Goal: Communication & Community: Answer question/provide support

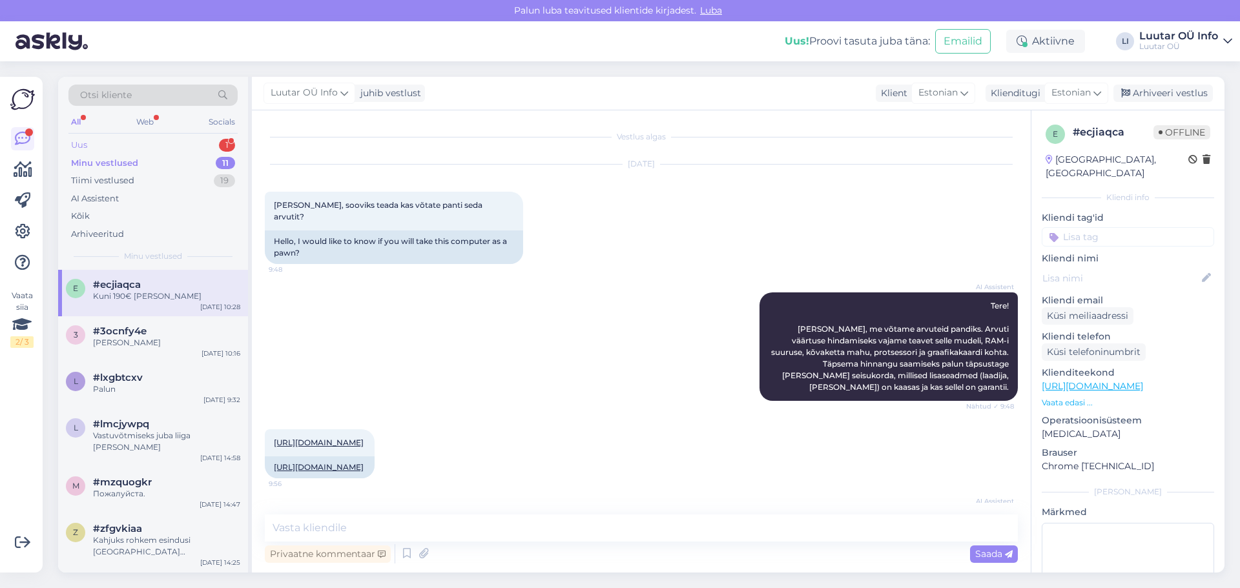
click at [231, 143] on div "1" at bounding box center [227, 145] width 16 height 13
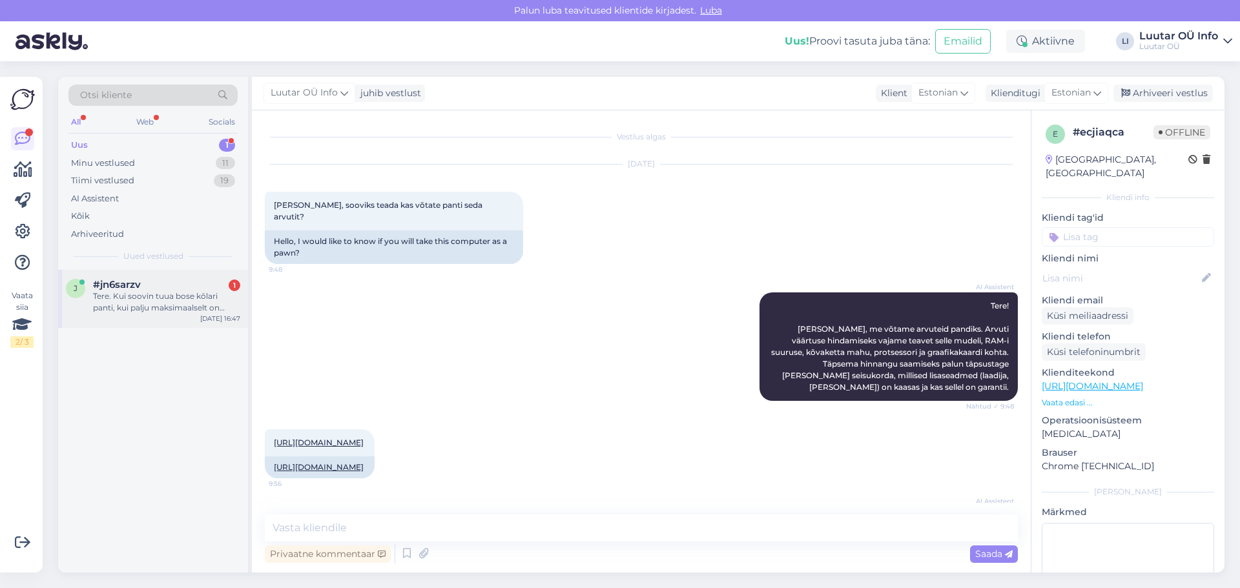
click at [174, 305] on div "Tere. Kui soovin tuua bose kõlari panti, kui palju maksimaalselt on võimalus ra…" at bounding box center [166, 302] width 147 height 23
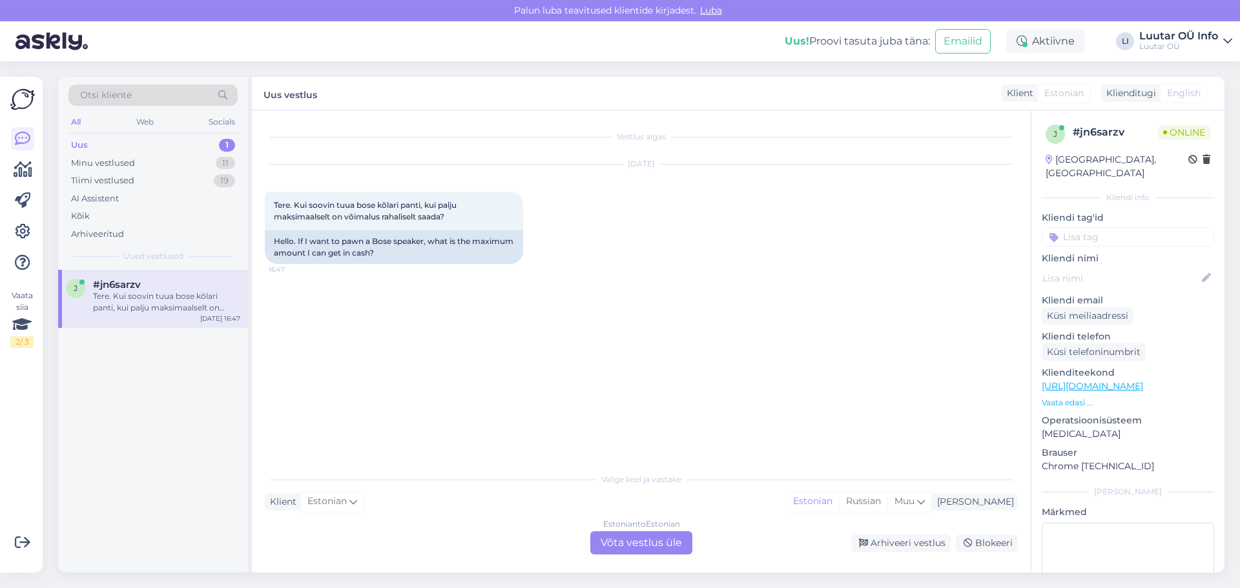
click at [648, 544] on div "Estonian to Estonian Võta vestlus üle" at bounding box center [641, 542] width 102 height 23
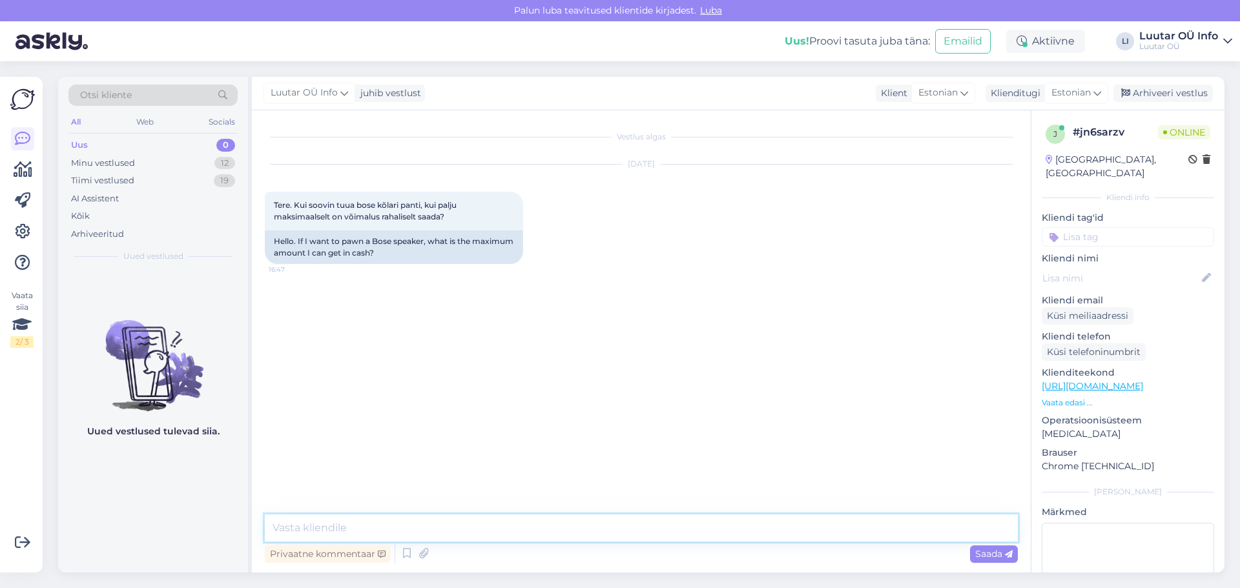
click at [321, 527] on textarea at bounding box center [641, 528] width 753 height 27
type textarea "T"
click at [287, 325] on img at bounding box center [291, 319] width 52 height 52
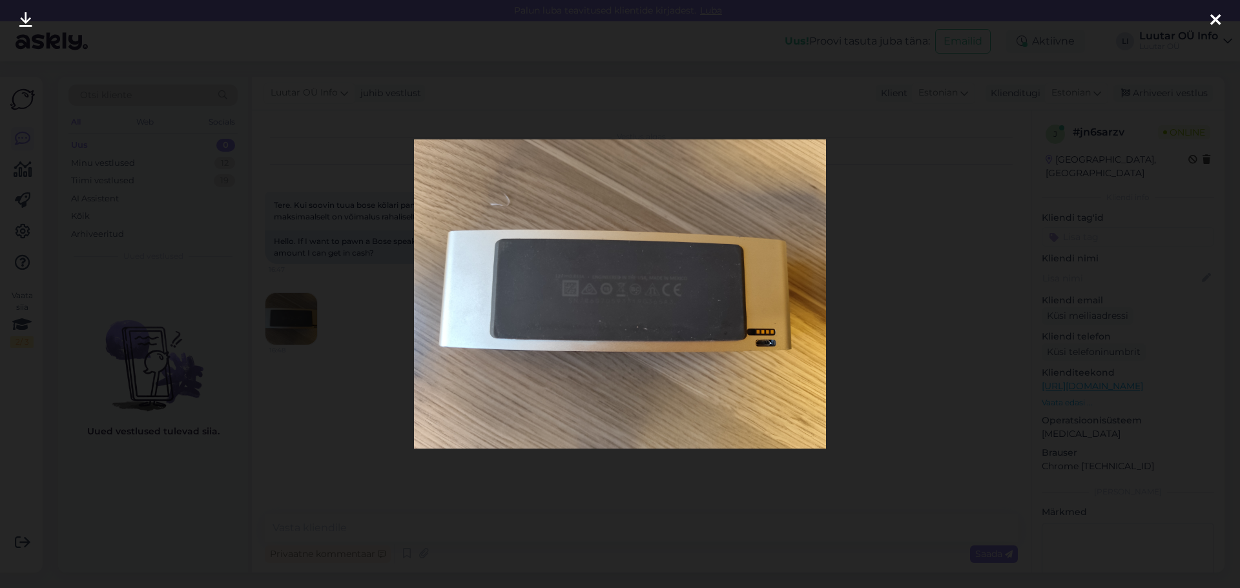
click at [25, 21] on icon at bounding box center [25, 20] width 13 height 17
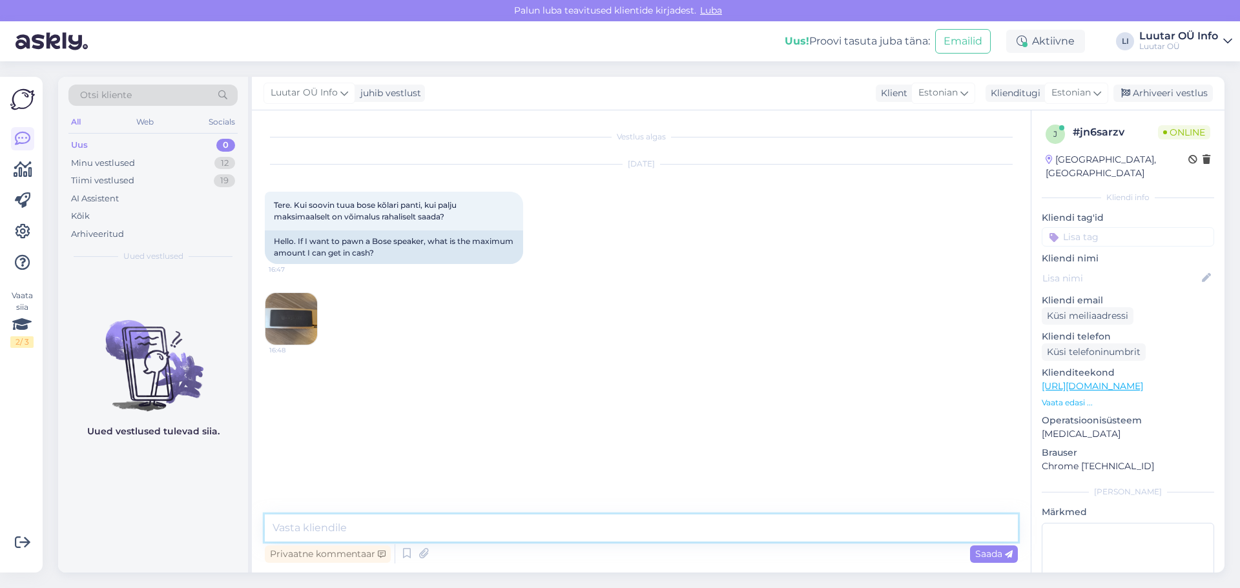
click at [298, 526] on textarea at bounding box center [641, 528] width 753 height 27
click at [293, 407] on img at bounding box center [291, 400] width 52 height 52
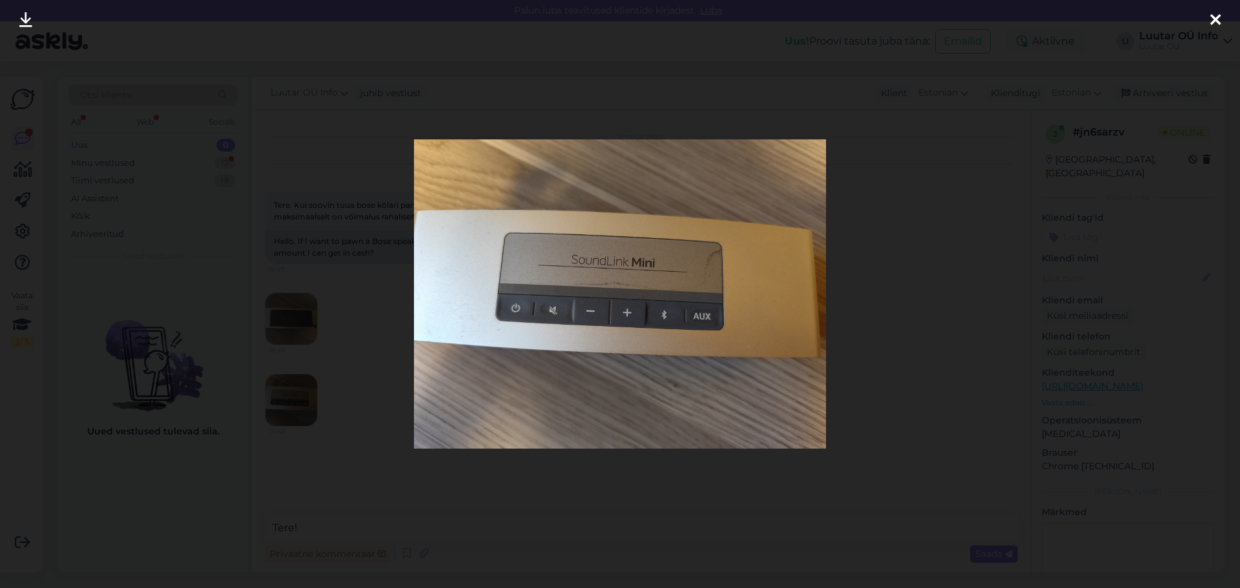
click at [24, 14] on icon at bounding box center [25, 20] width 13 height 17
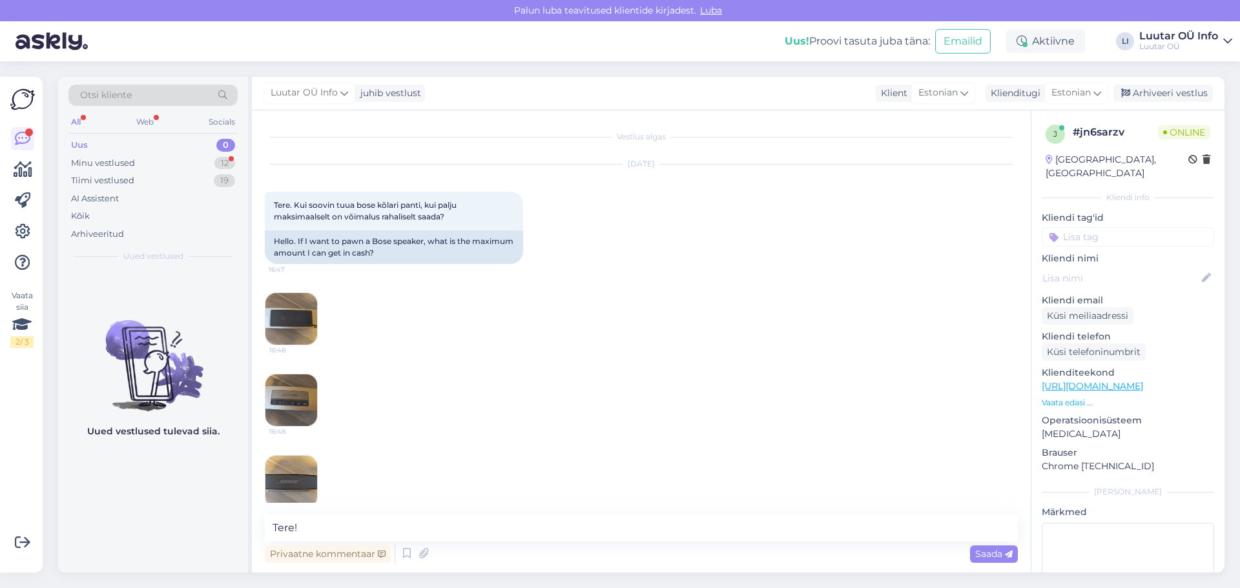
scroll to position [19, 0]
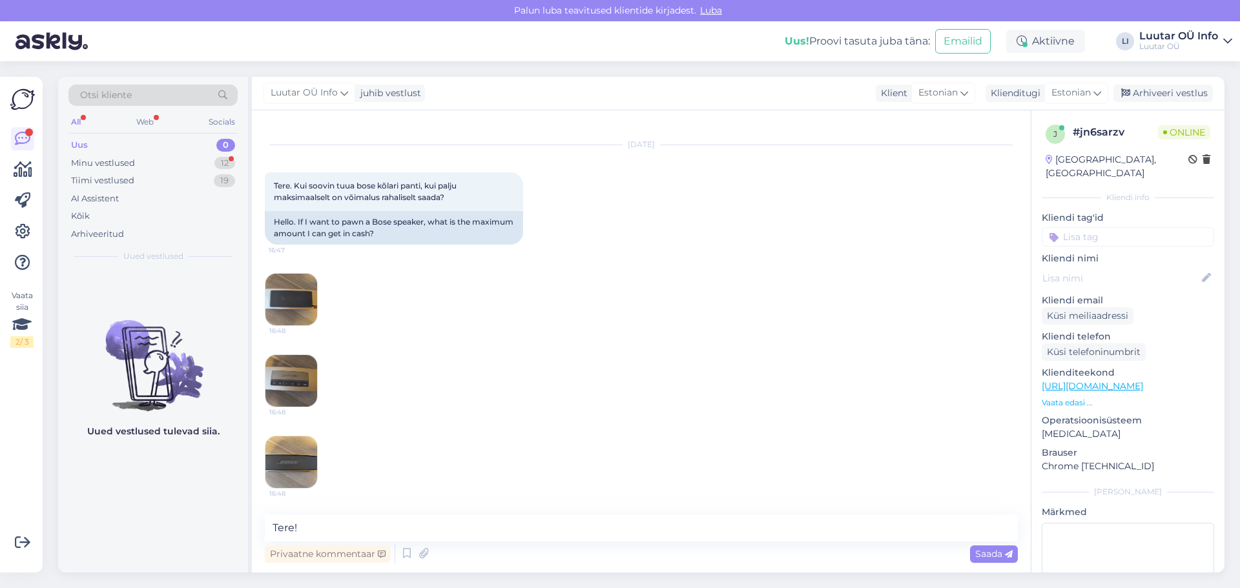
click at [298, 475] on img at bounding box center [291, 462] width 52 height 52
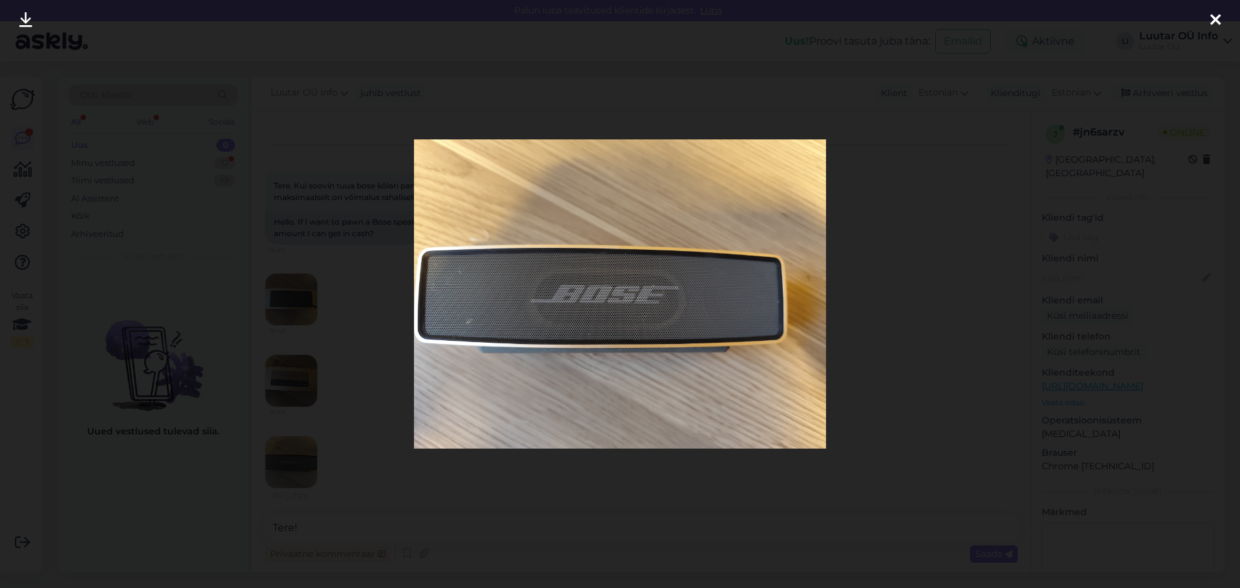
click at [25, 20] on icon at bounding box center [25, 20] width 13 height 17
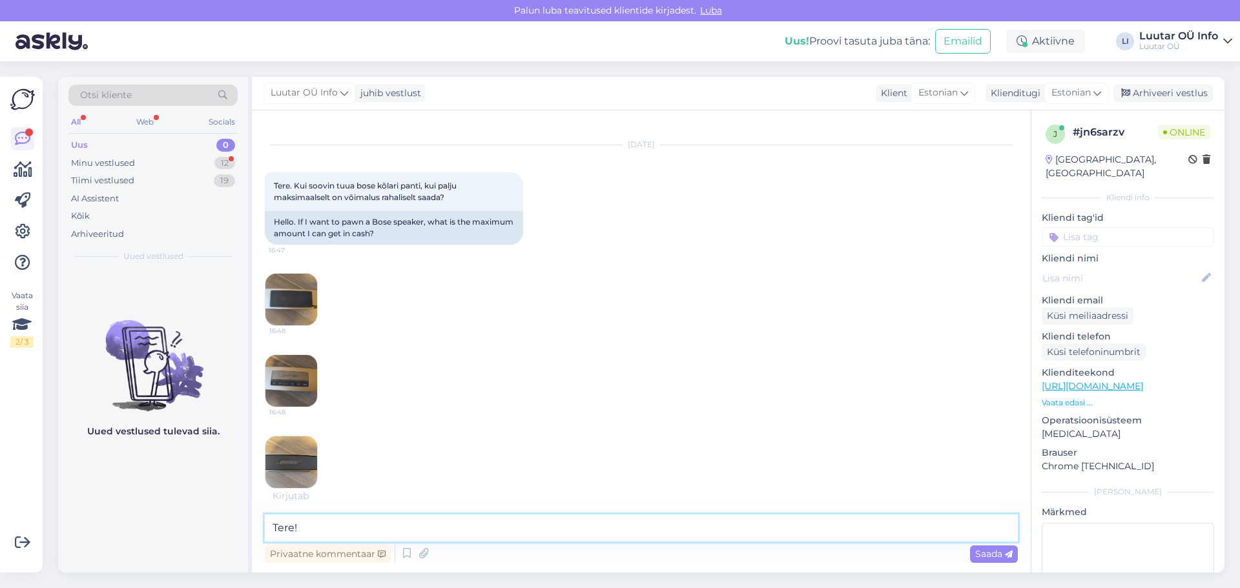
click at [322, 526] on textarea "Tere!" at bounding box center [641, 528] width 753 height 27
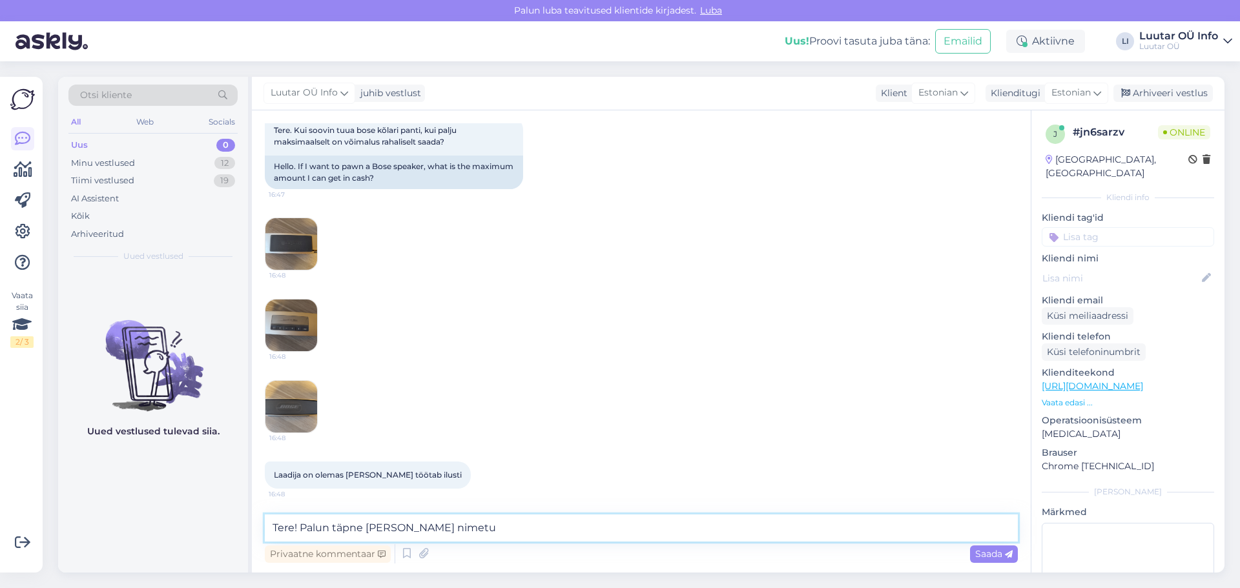
type textarea "Tere! Palun täpne [PERSON_NAME] nimetus"
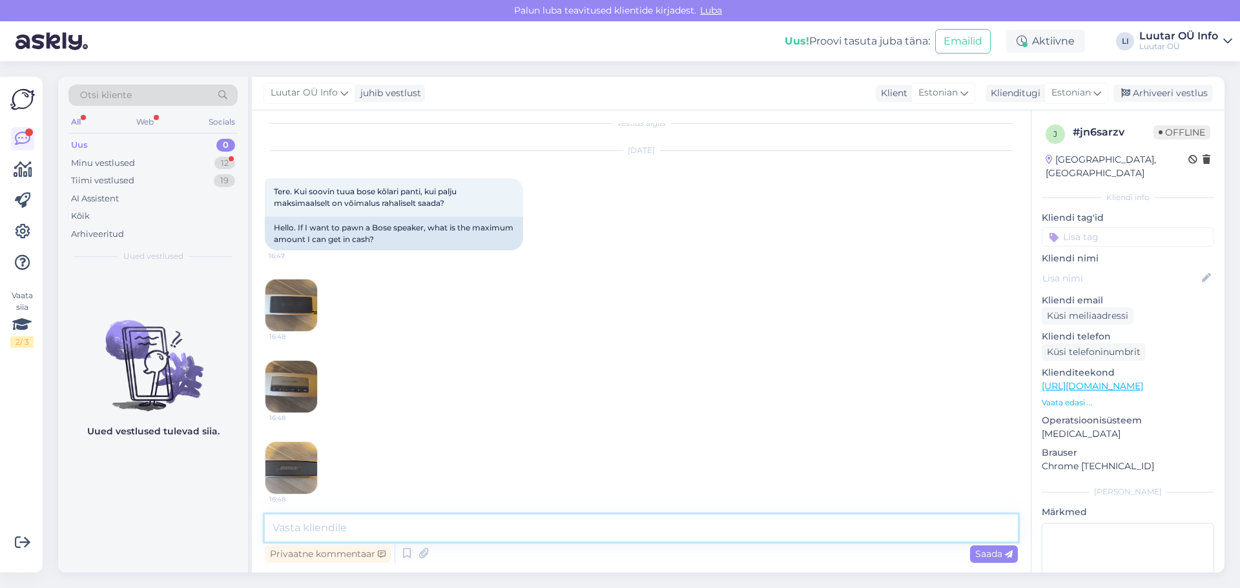
scroll to position [0, 0]
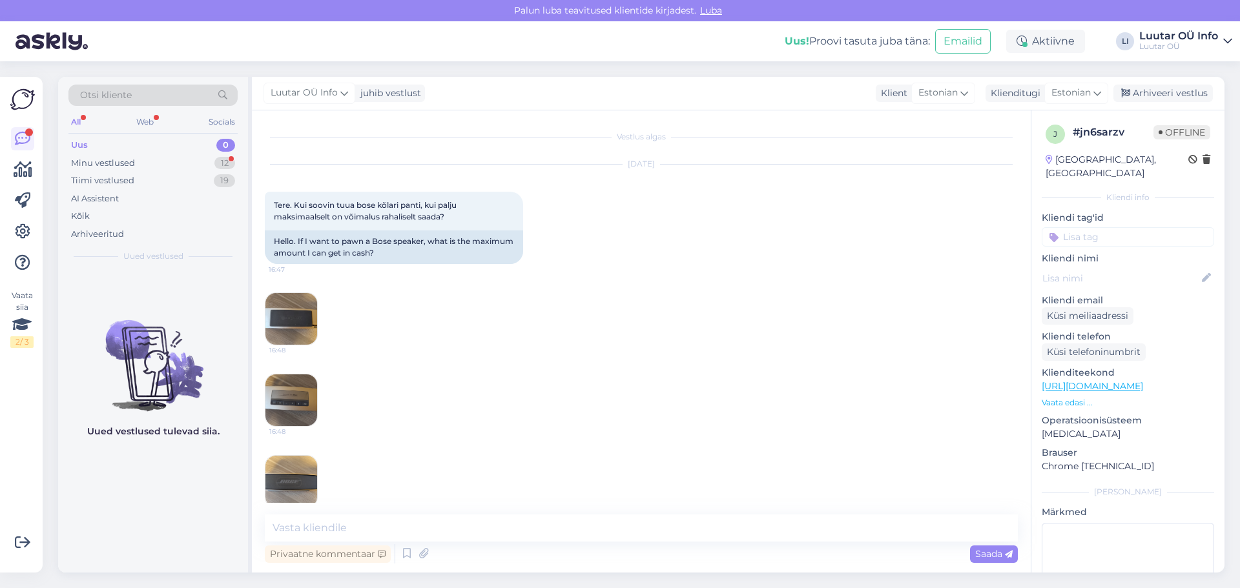
click at [290, 325] on img at bounding box center [291, 319] width 52 height 52
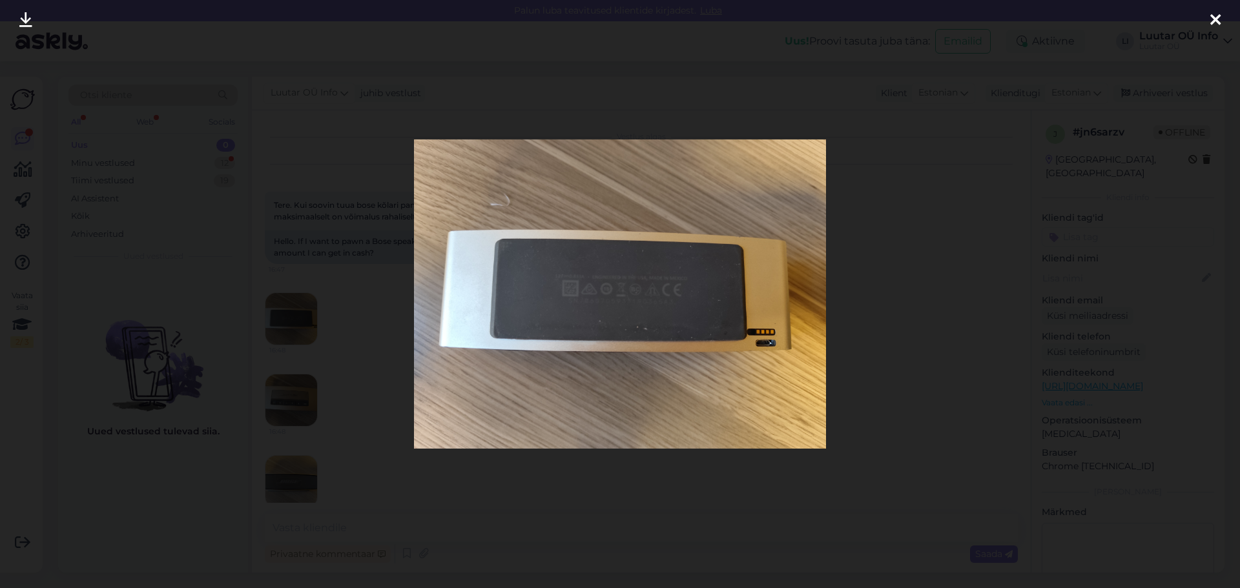
click at [21, 16] on icon at bounding box center [25, 20] width 13 height 17
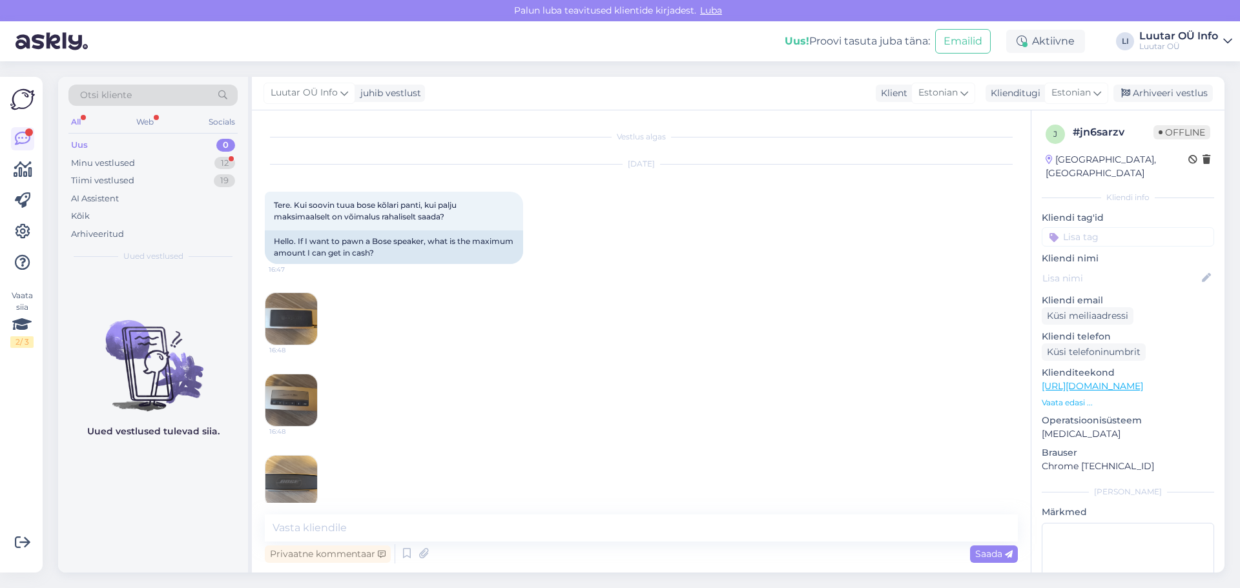
click at [290, 389] on img at bounding box center [291, 400] width 52 height 52
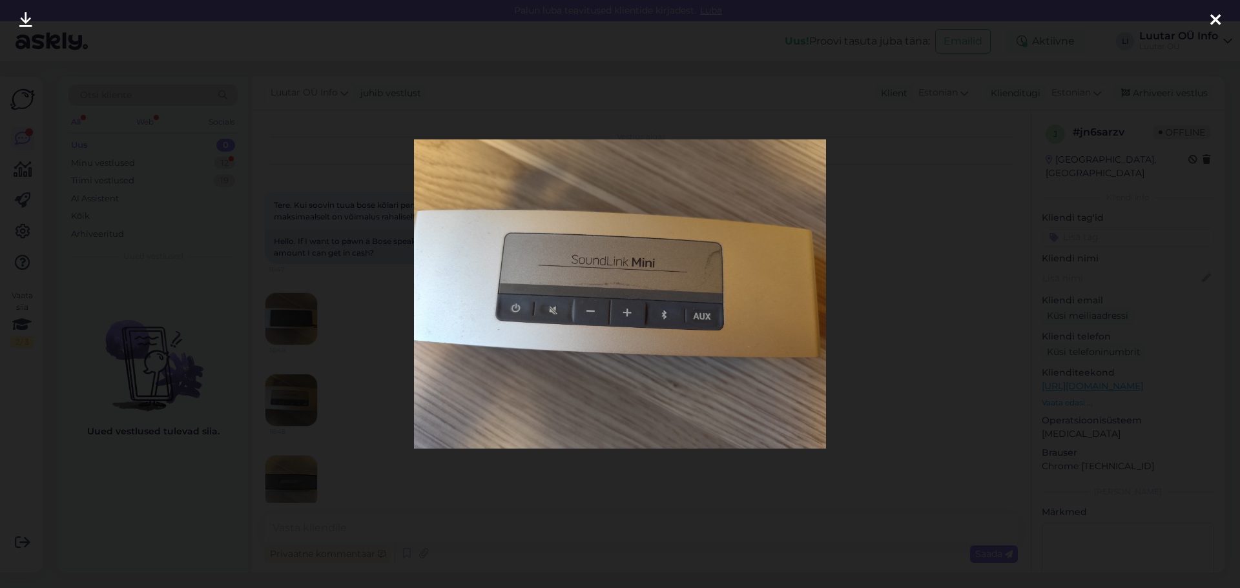
click at [22, 18] on icon at bounding box center [25, 20] width 13 height 17
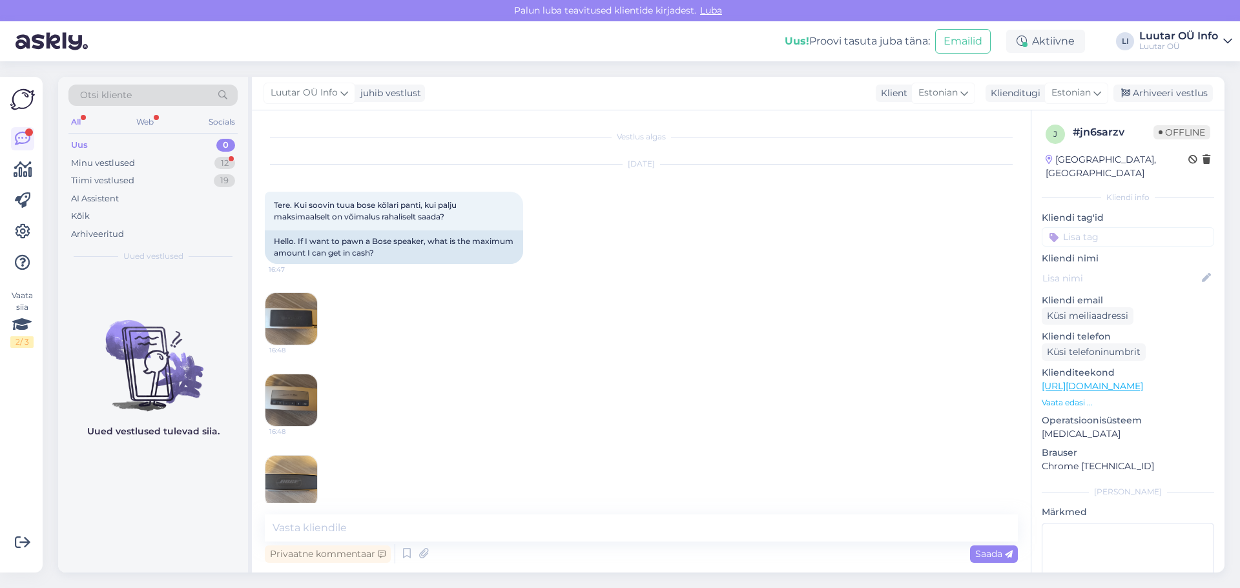
click at [291, 405] on img at bounding box center [291, 400] width 52 height 52
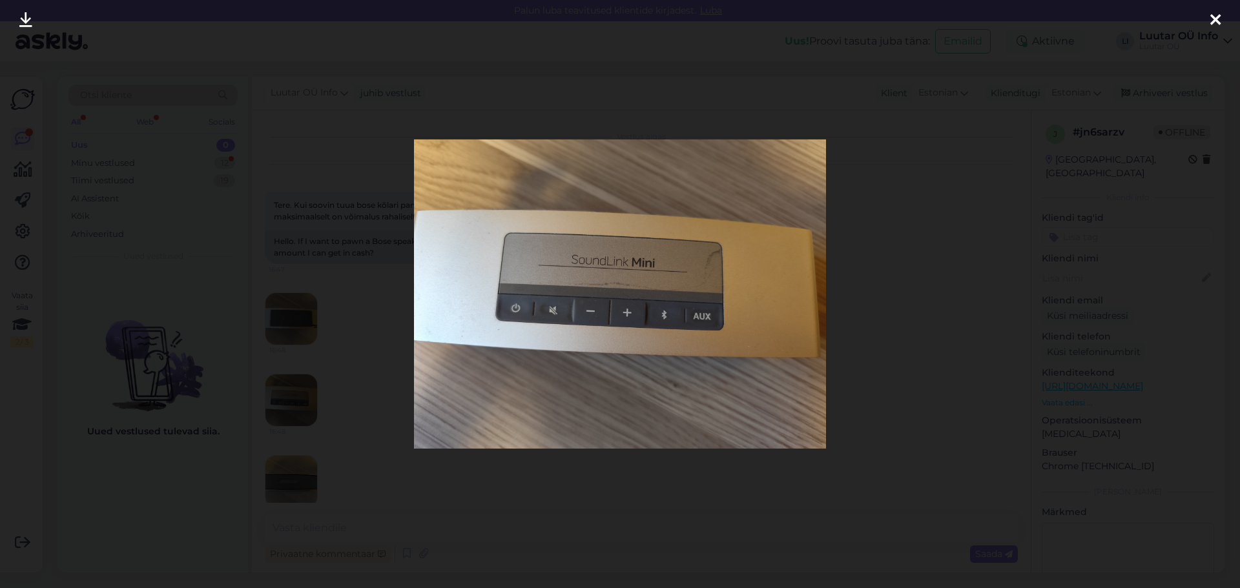
click at [25, 17] on icon at bounding box center [25, 20] width 13 height 17
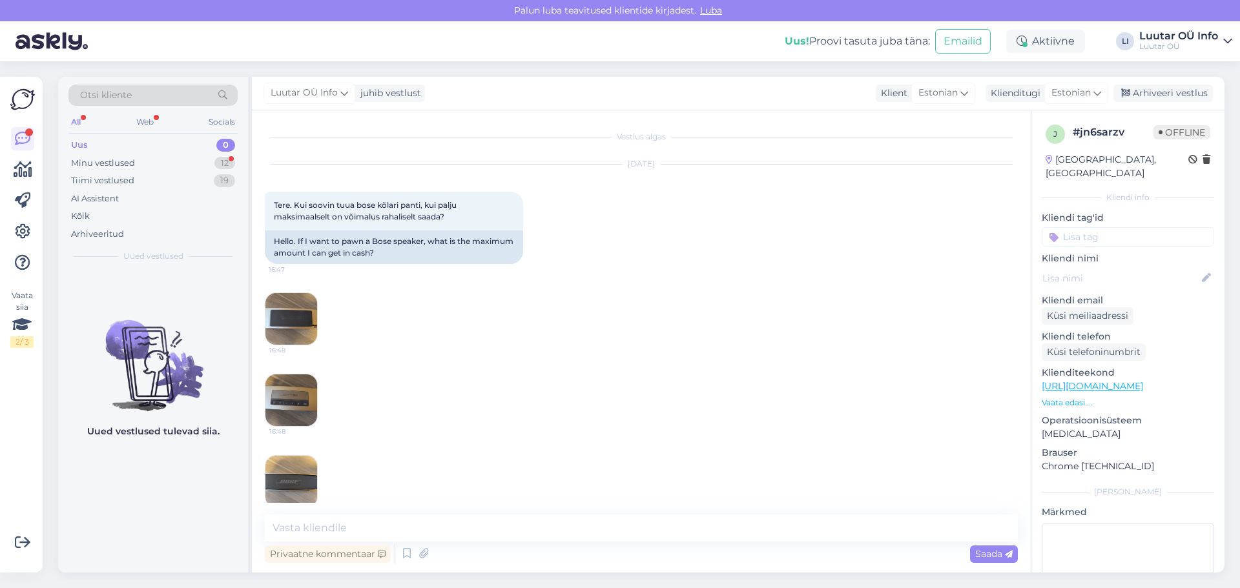
click at [292, 472] on img at bounding box center [291, 482] width 52 height 52
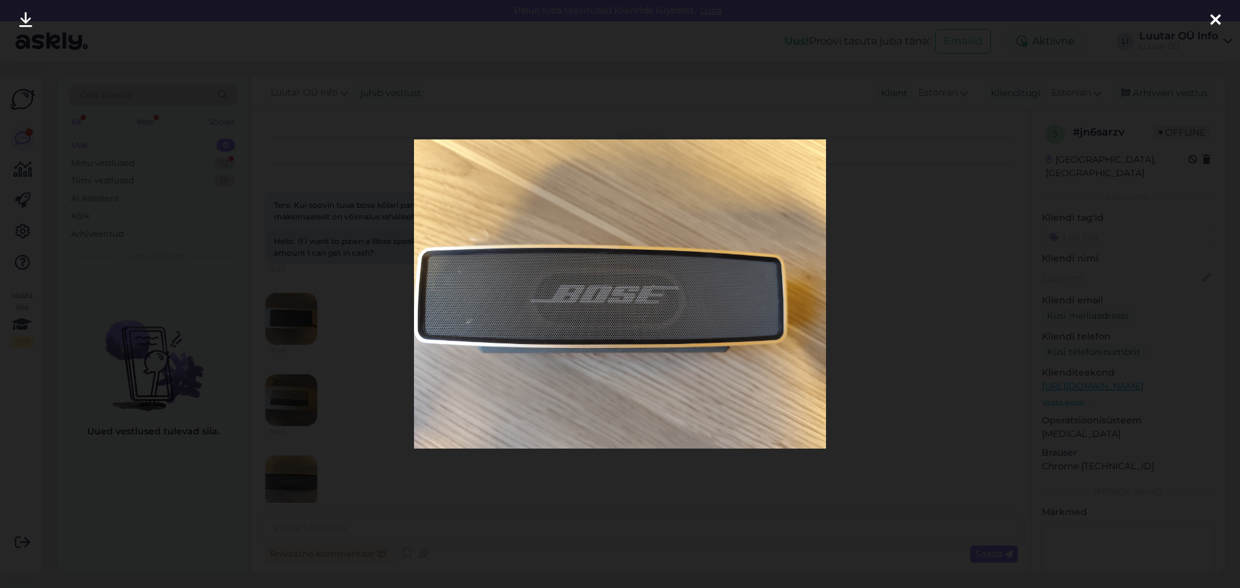
click at [28, 15] on icon at bounding box center [25, 20] width 13 height 17
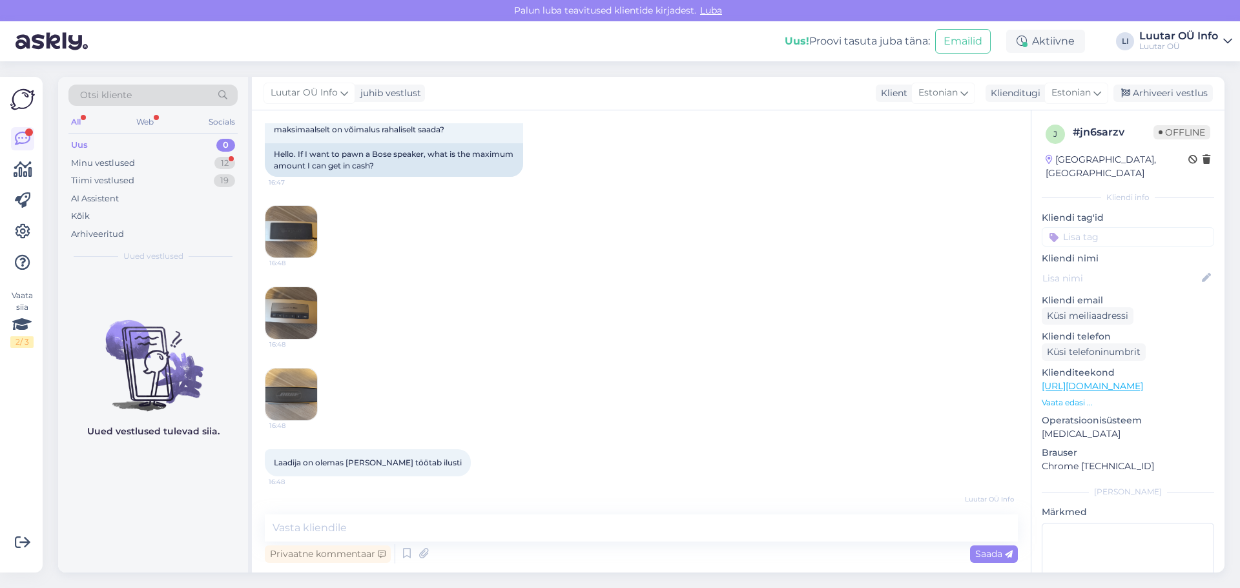
scroll to position [297, 0]
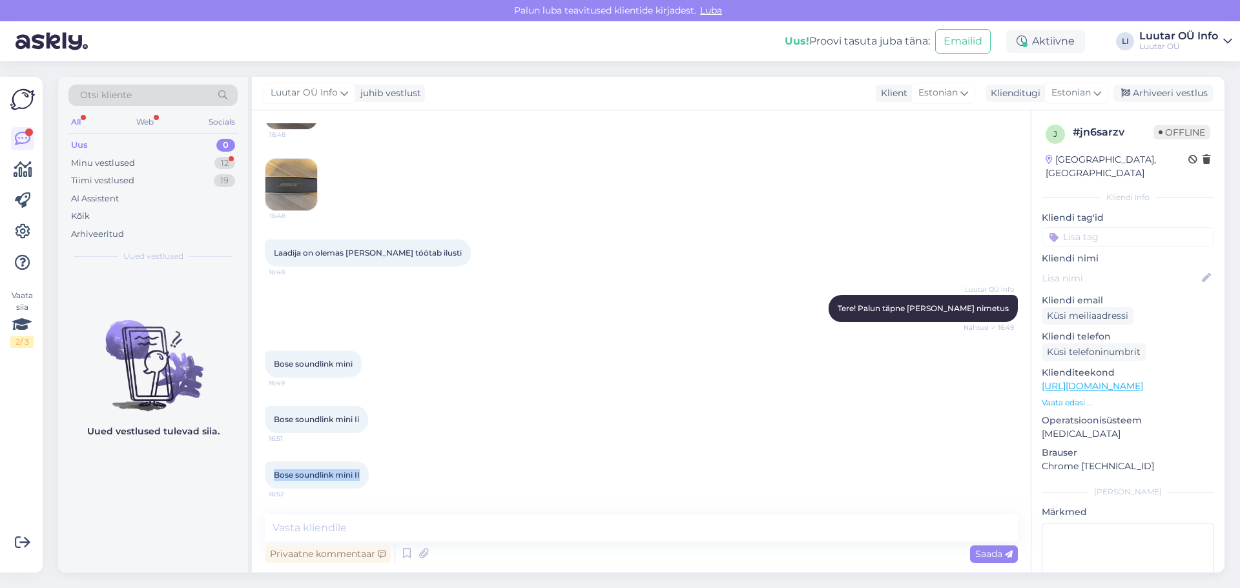
drag, startPoint x: 271, startPoint y: 477, endPoint x: 370, endPoint y: 473, distance: 99.5
click at [366, 475] on div "Bose soundlink mini II 16:52" at bounding box center [317, 475] width 104 height 27
copy span "Bose soundlink mini II"
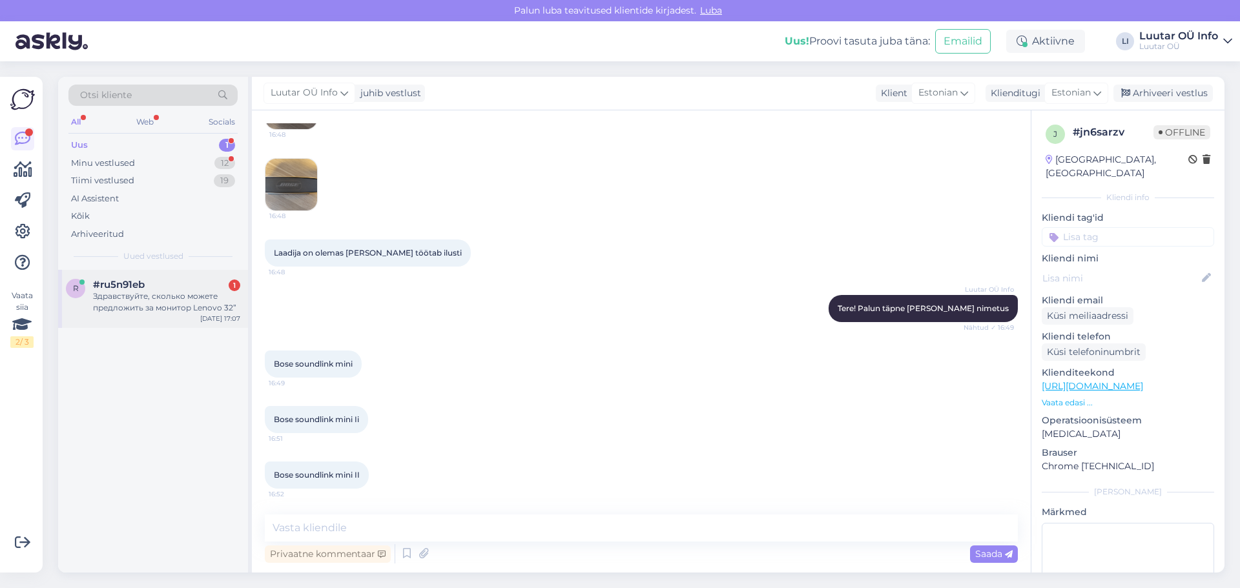
click at [141, 301] on div "Здравствуйте, сколько можете предложить за монитор Lenovo 32”" at bounding box center [166, 302] width 147 height 23
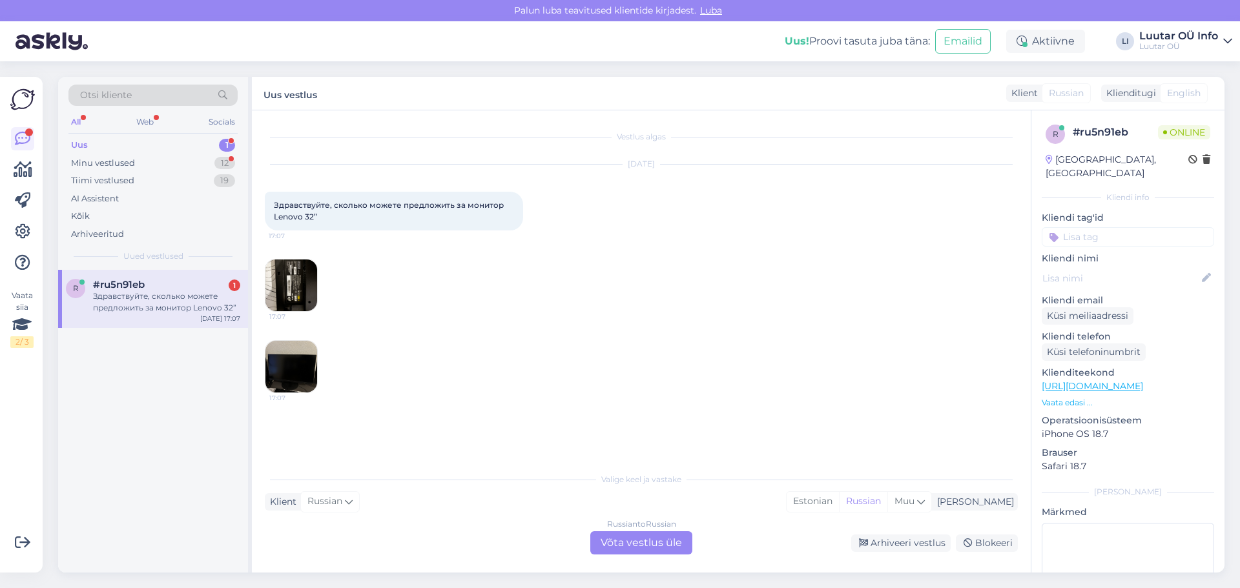
click at [265, 272] on img at bounding box center [291, 286] width 52 height 52
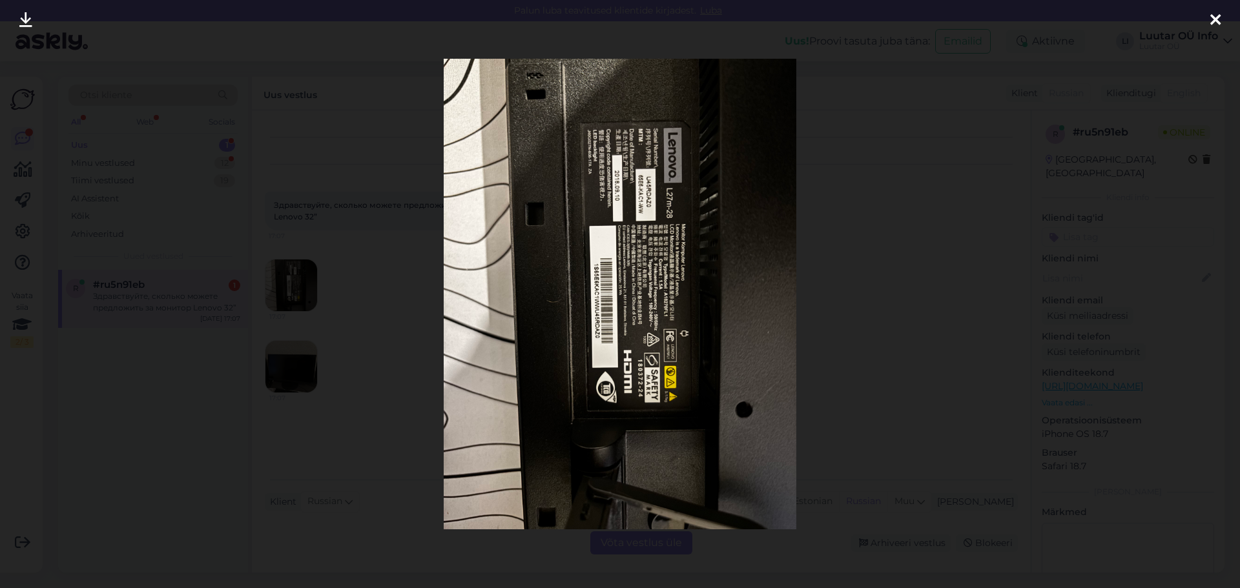
click at [25, 18] on icon at bounding box center [25, 20] width 13 height 17
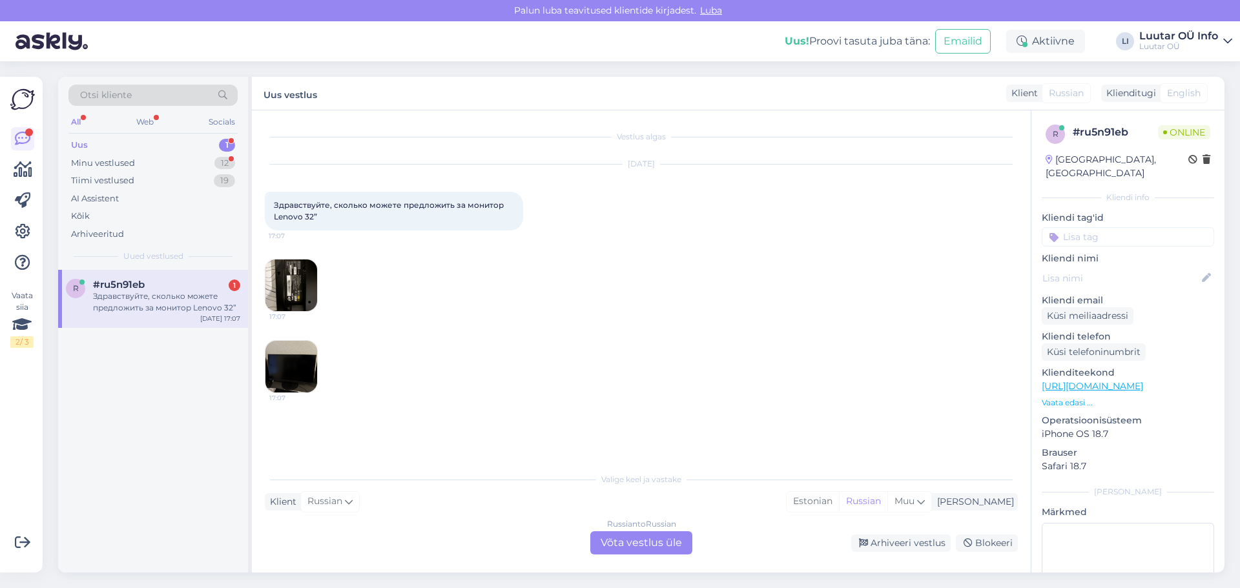
click at [298, 374] on img at bounding box center [291, 367] width 52 height 52
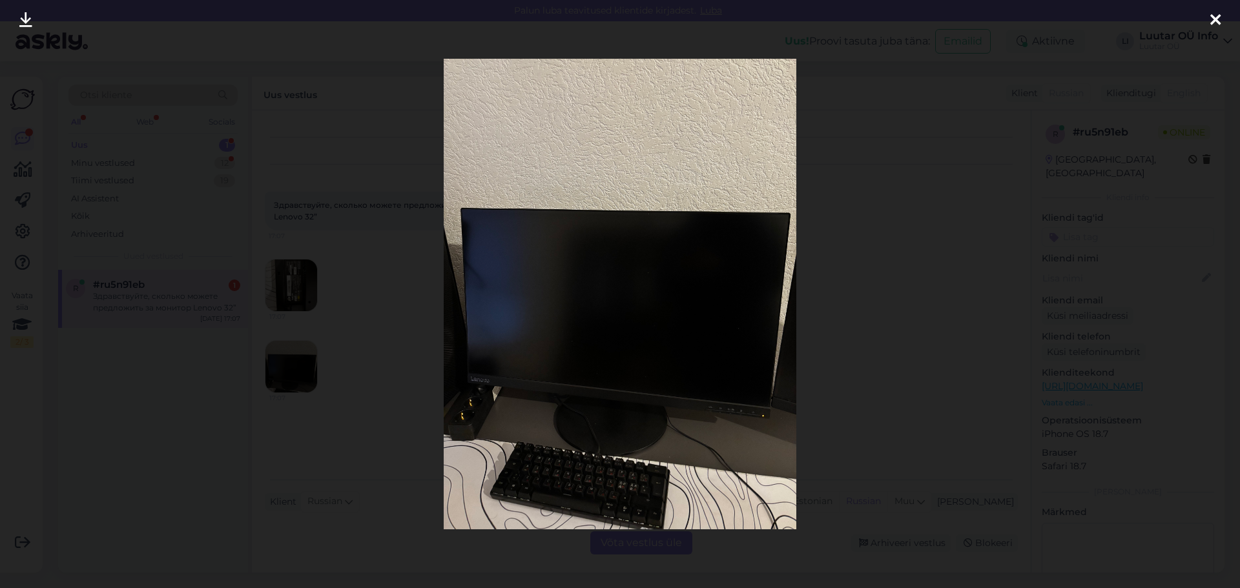
click at [32, 15] on icon at bounding box center [25, 20] width 13 height 17
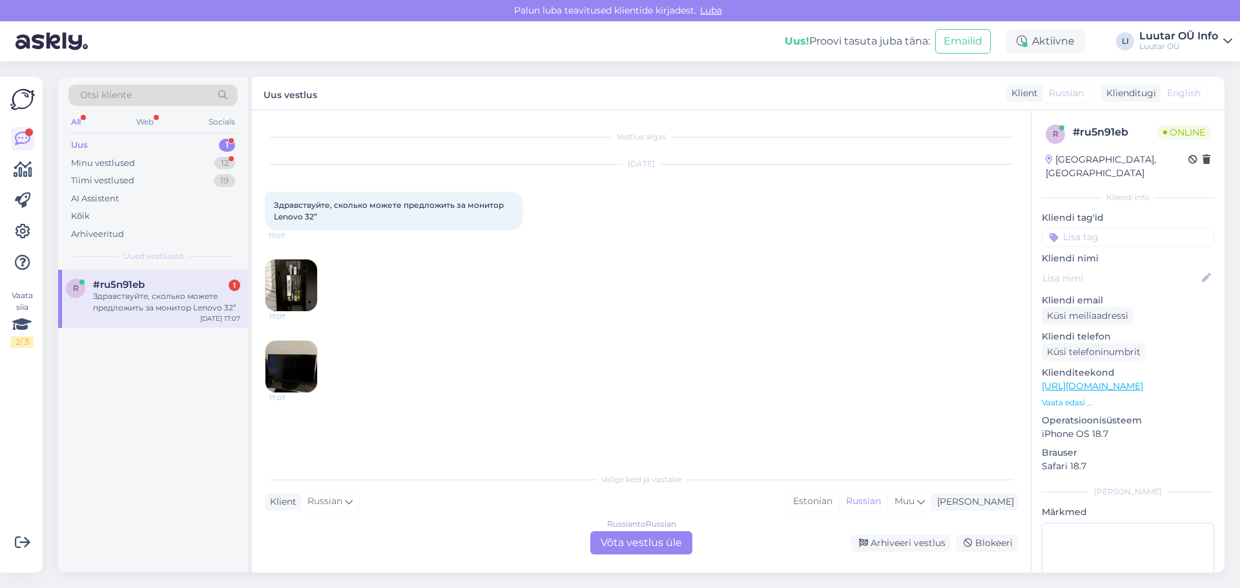
drag, startPoint x: 274, startPoint y: 204, endPoint x: 469, endPoint y: 216, distance: 194.7
click at [469, 216] on div "Здравствуйте, сколько можете предложить за монитор Lenovo 32” 17:07" at bounding box center [394, 211] width 258 height 39
copy span "Здравствуйте, сколько можете предложить за монитор Lenovo 32”"
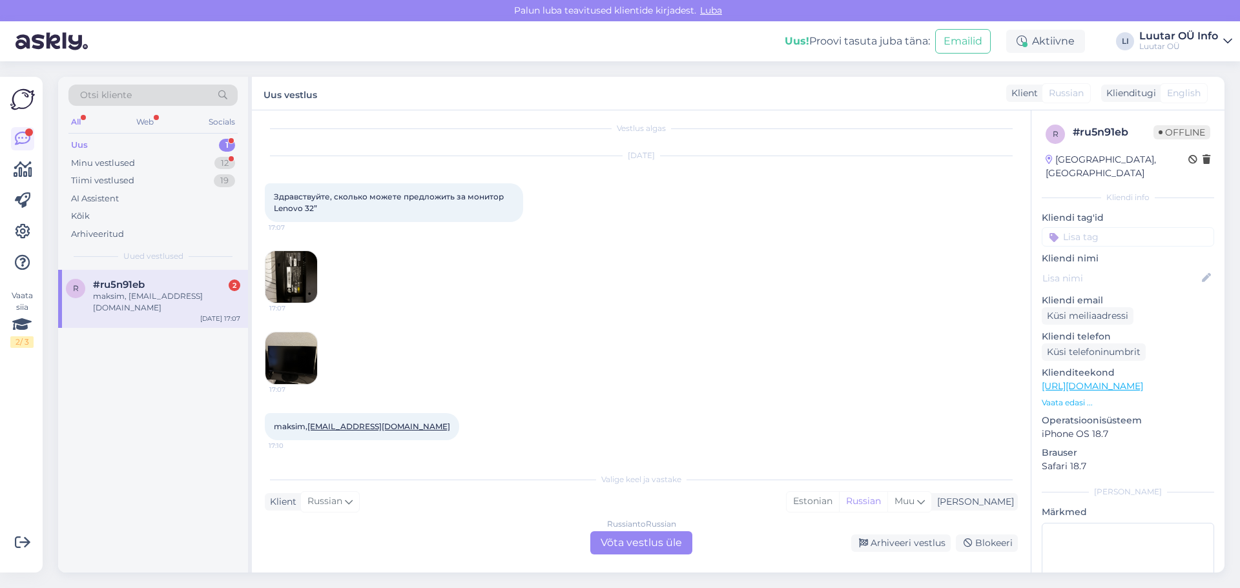
click at [178, 296] on div "maksim, [EMAIL_ADDRESS][DOMAIN_NAME]" at bounding box center [166, 302] width 147 height 23
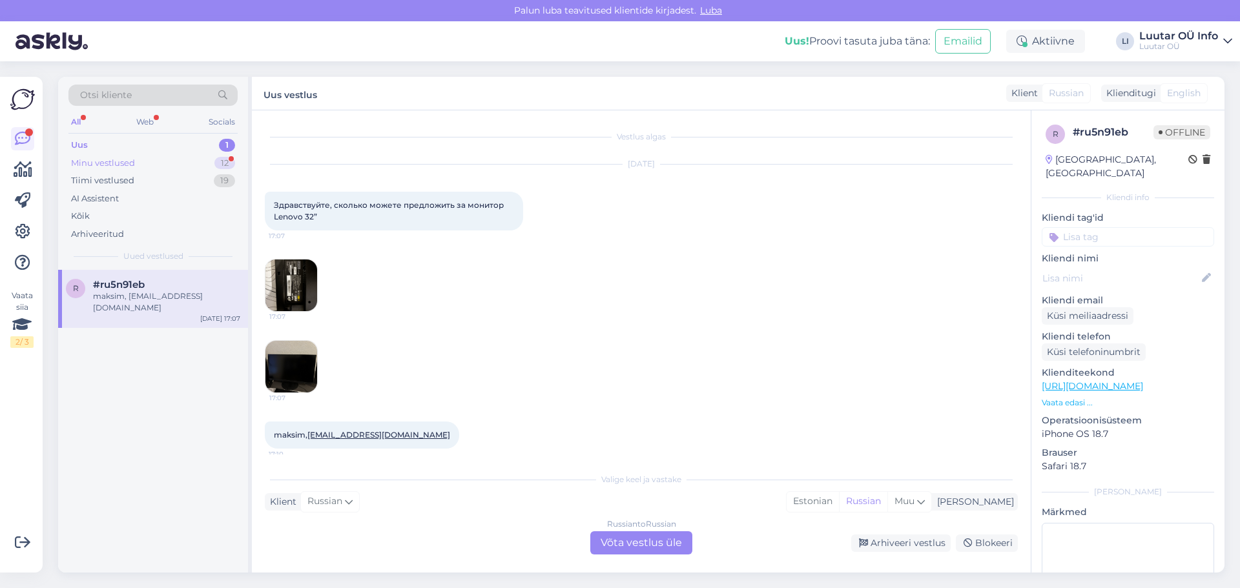
click at [231, 161] on div "12" at bounding box center [224, 163] width 21 height 13
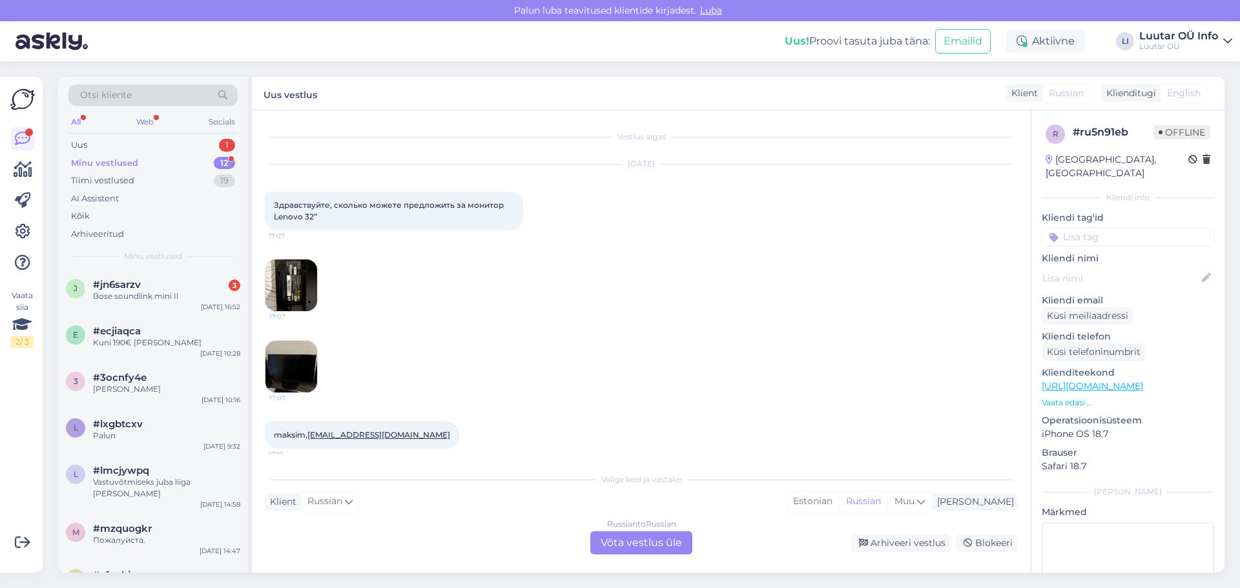
click at [121, 159] on div "Minu vestlused" at bounding box center [104, 163] width 67 height 13
click at [158, 294] on div "Bose soundlink mini II" at bounding box center [166, 297] width 147 height 12
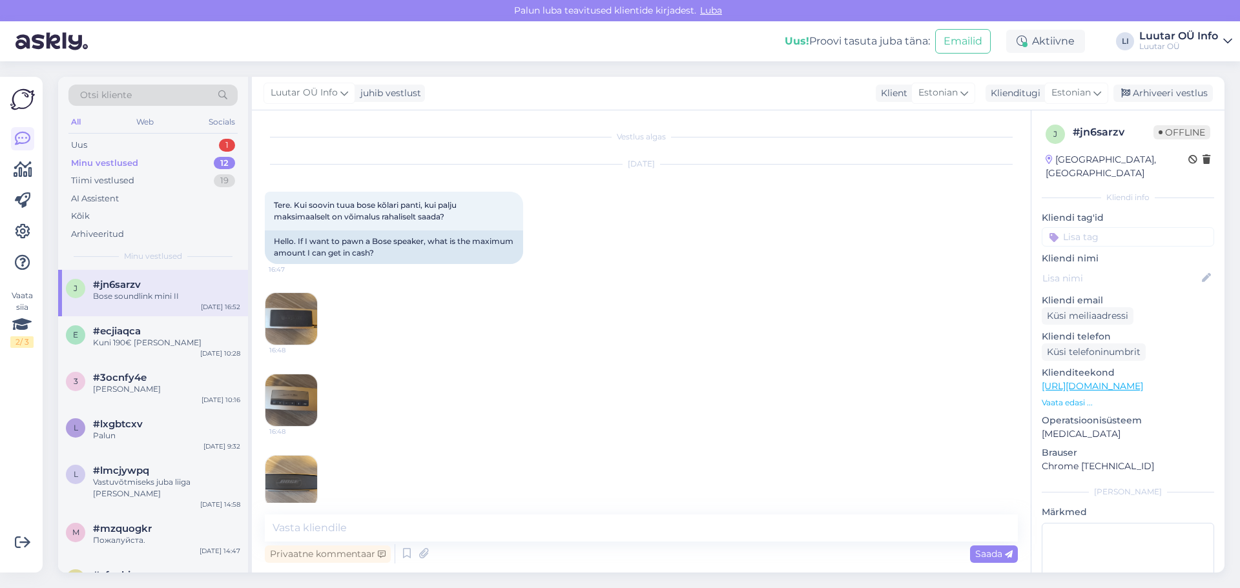
scroll to position [297, 0]
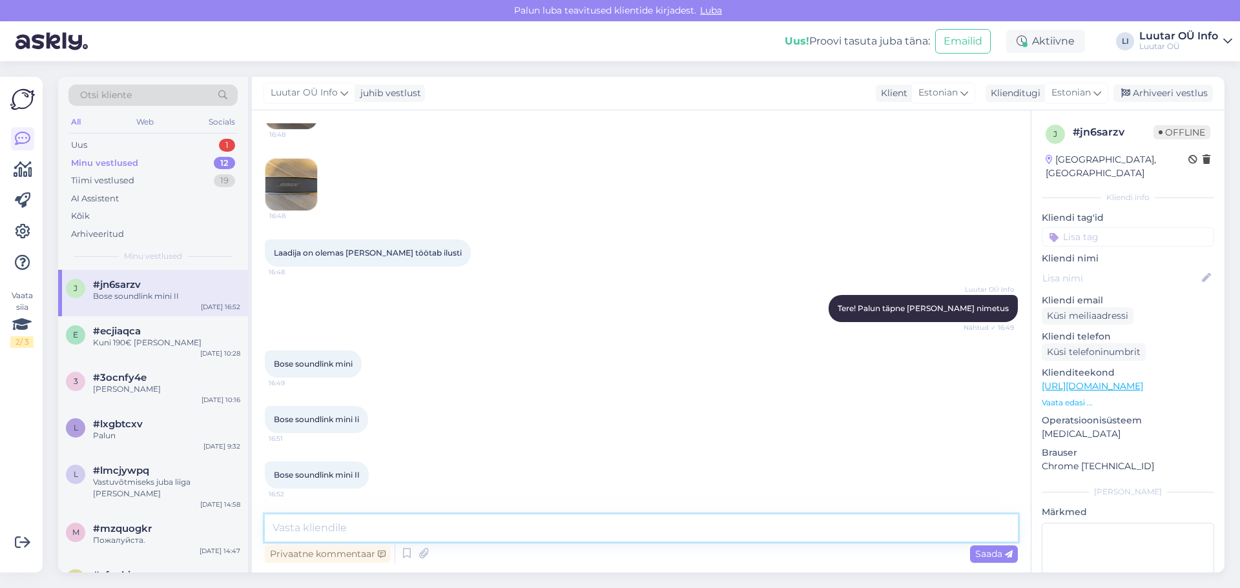
click at [308, 529] on textarea at bounding box center [641, 528] width 753 height 27
type textarea "Kuni 40€ [PERSON_NAME]"
click at [987, 551] on span "Saada" at bounding box center [993, 554] width 37 height 12
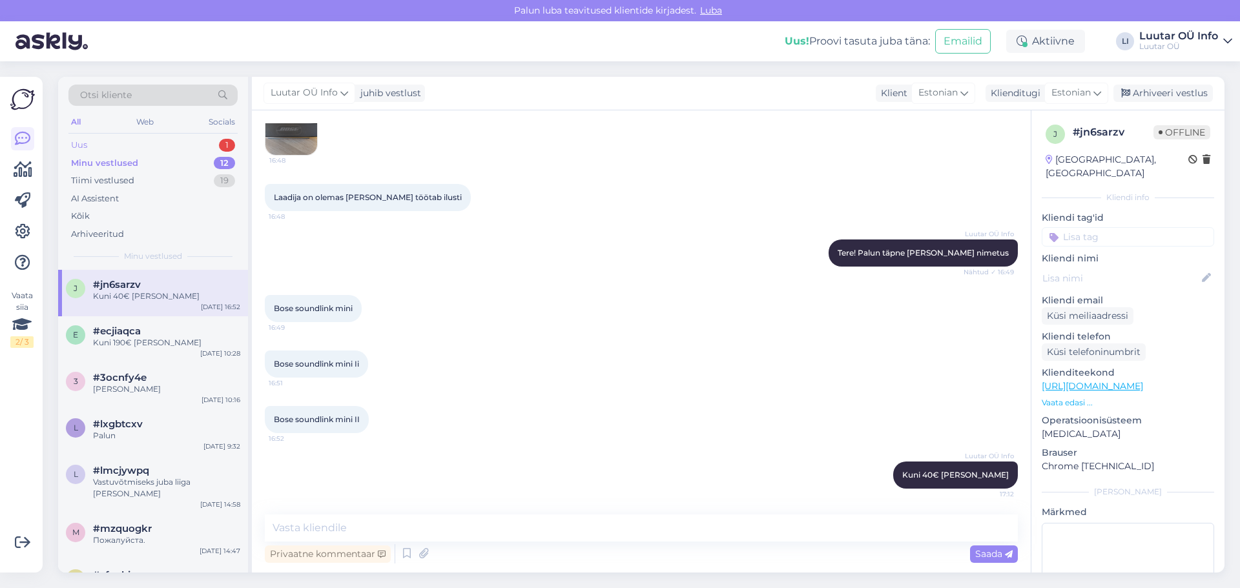
click at [229, 142] on div "1" at bounding box center [227, 145] width 16 height 13
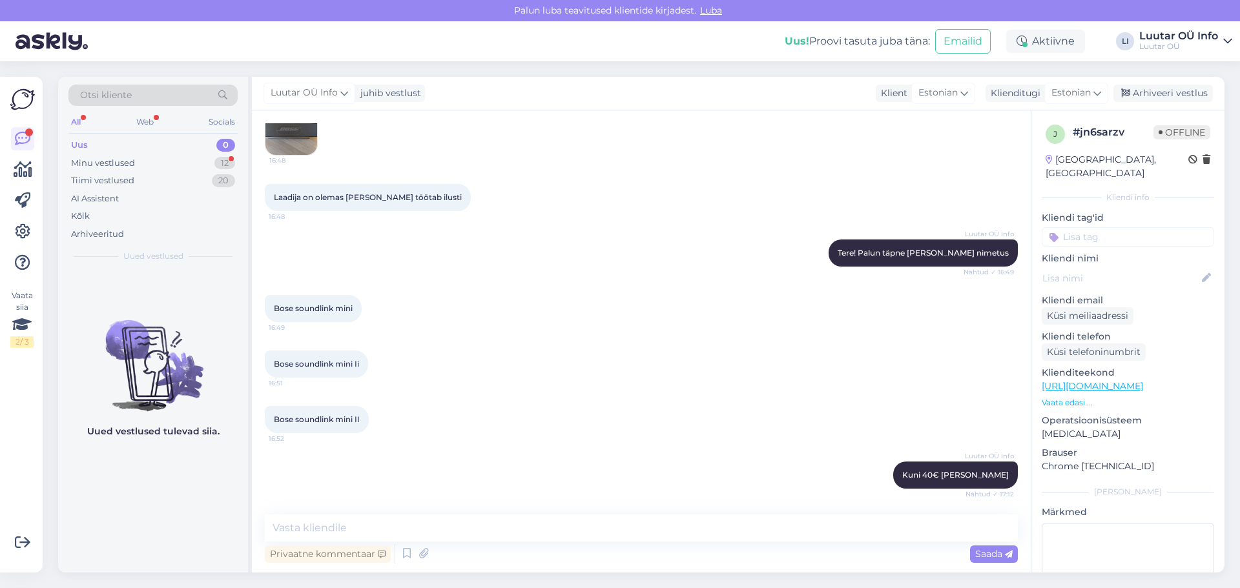
scroll to position [408, 0]
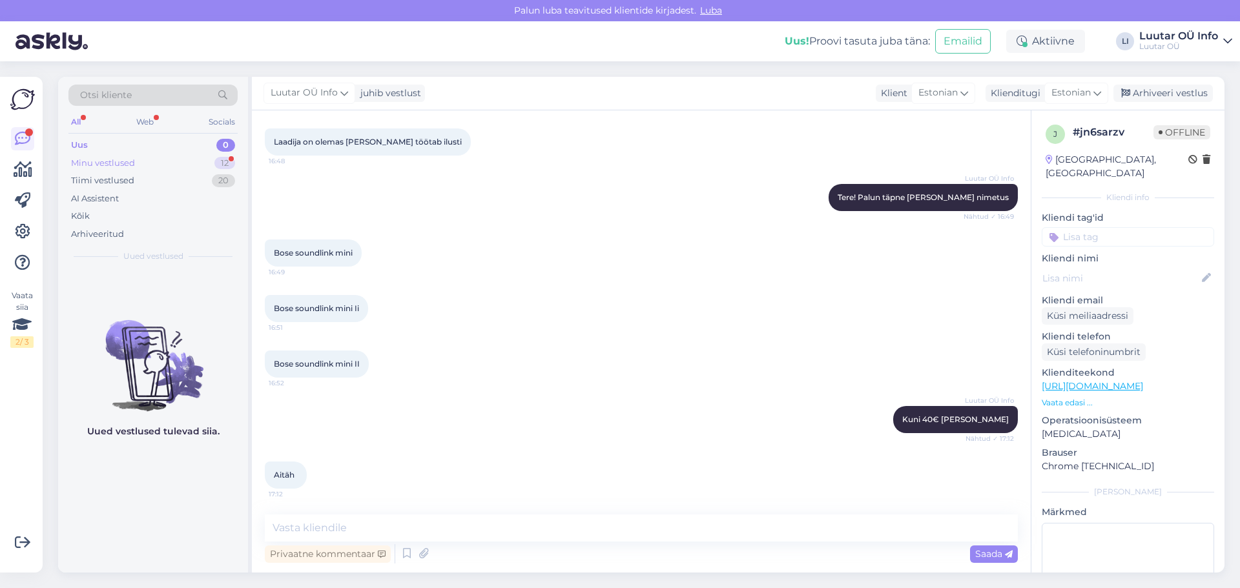
click at [222, 155] on div "Minu vestlused 12" at bounding box center [152, 163] width 169 height 18
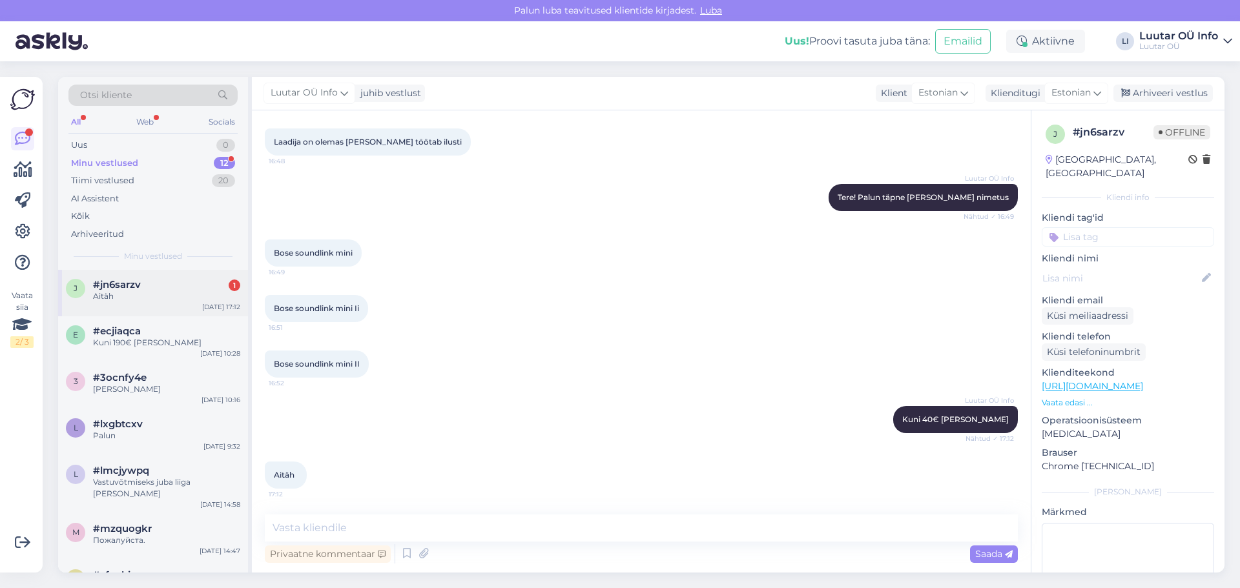
click at [136, 298] on div "Aitäh" at bounding box center [166, 297] width 147 height 12
click at [229, 140] on div "1" at bounding box center [227, 145] width 16 height 13
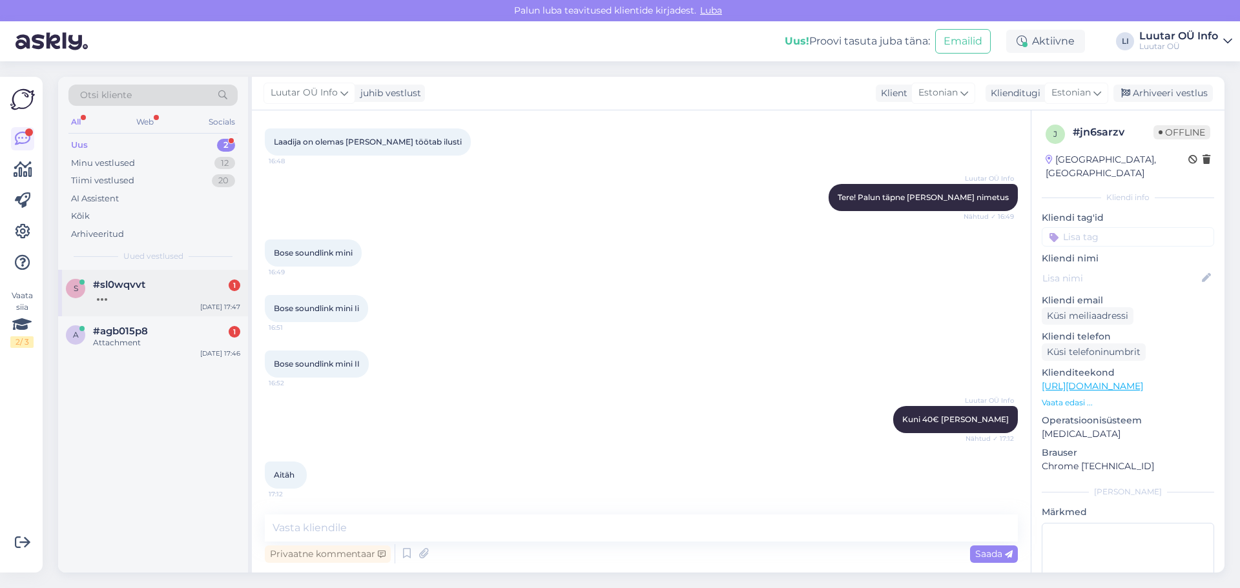
click at [157, 293] on div at bounding box center [166, 297] width 147 height 12
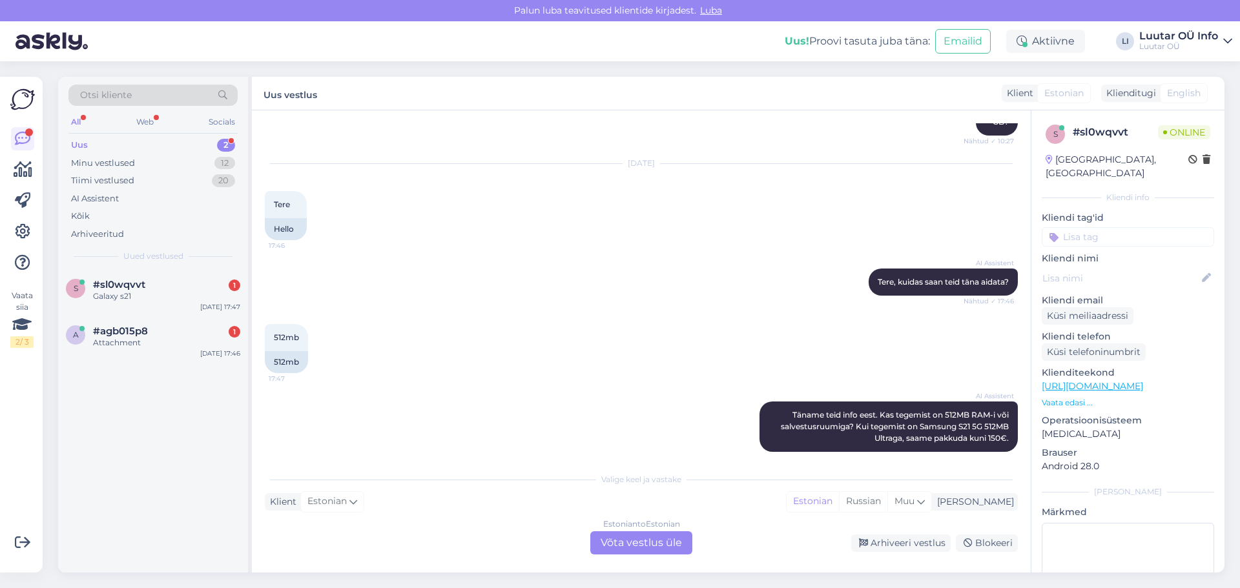
scroll to position [898, 0]
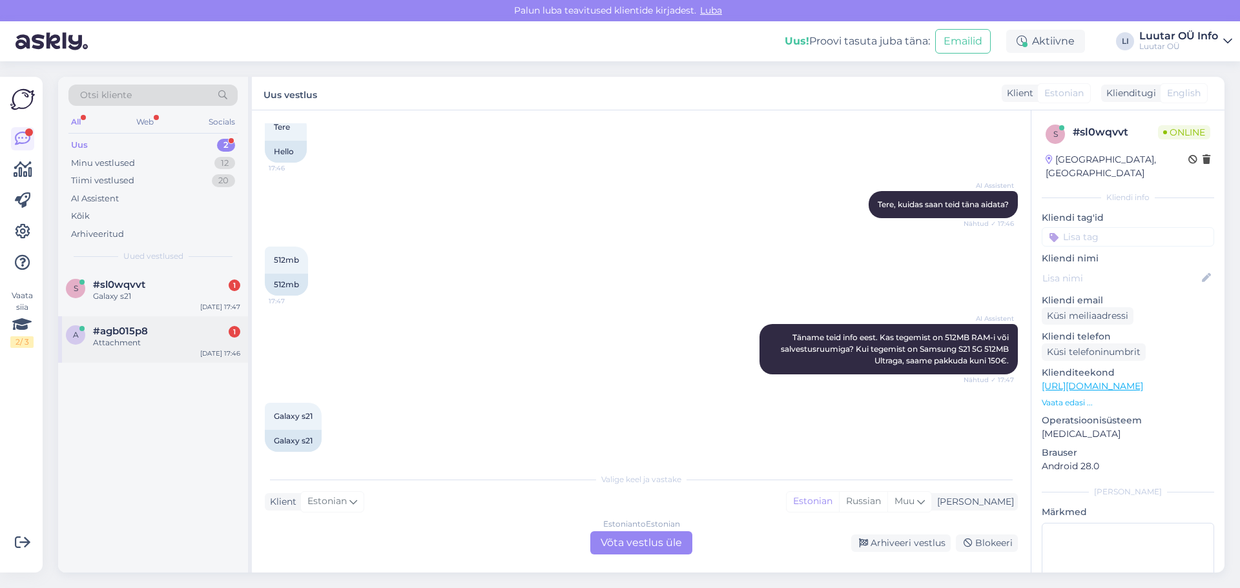
click at [128, 344] on div "Attachment" at bounding box center [166, 343] width 147 height 12
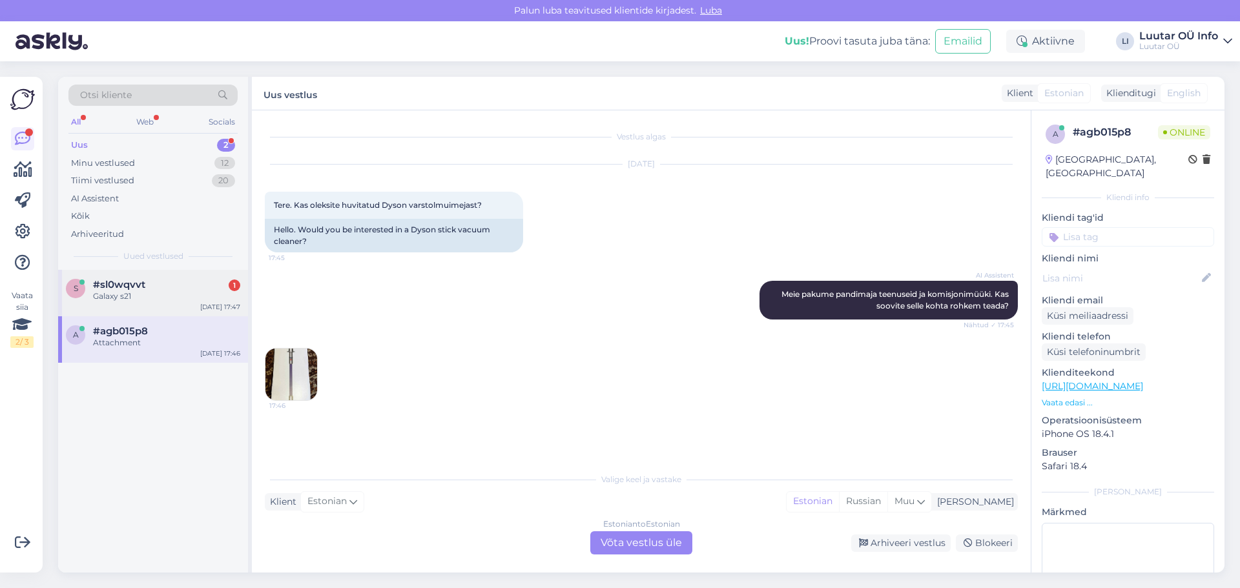
click at [232, 287] on div "1" at bounding box center [235, 286] width 12 height 12
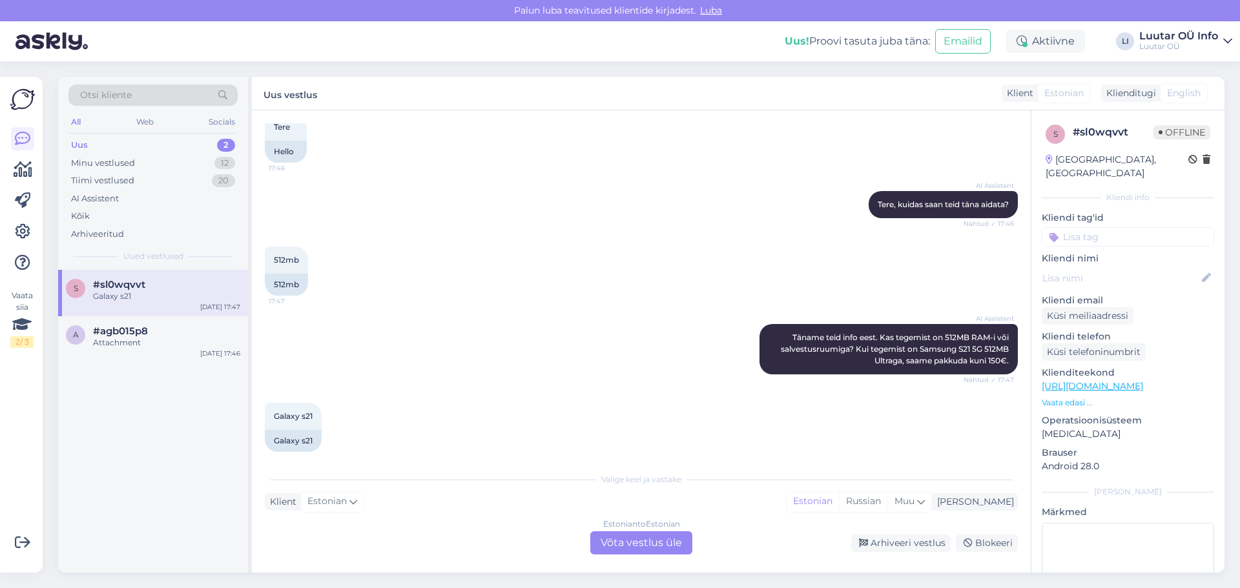
click at [227, 147] on div "2" at bounding box center [226, 145] width 18 height 13
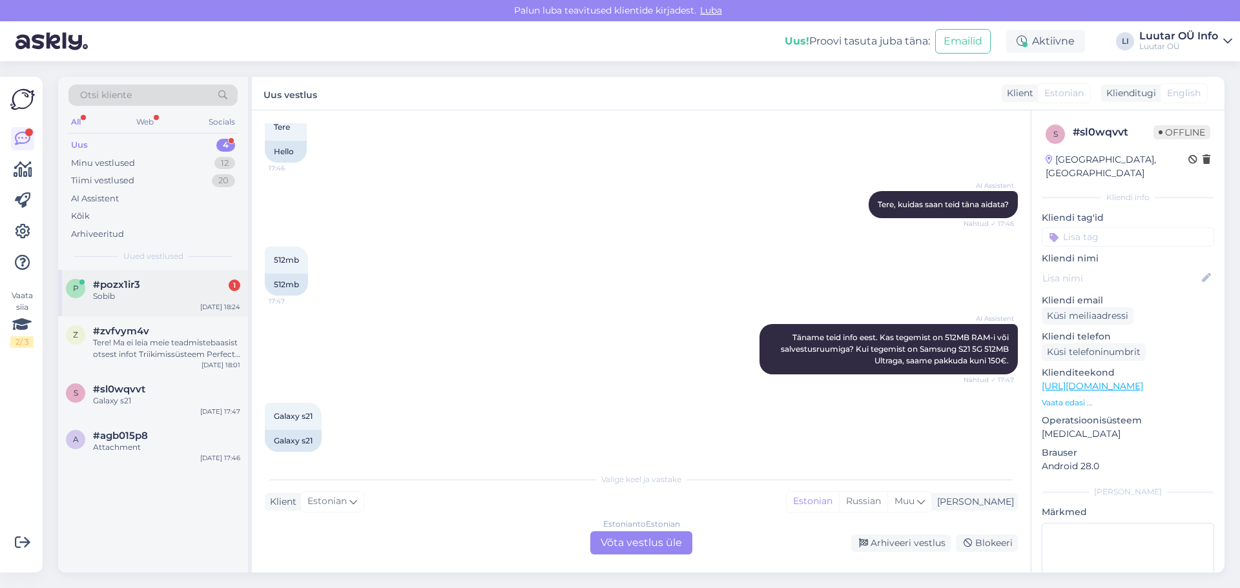
click at [177, 288] on div "#pozx1ir3 1" at bounding box center [166, 285] width 147 height 12
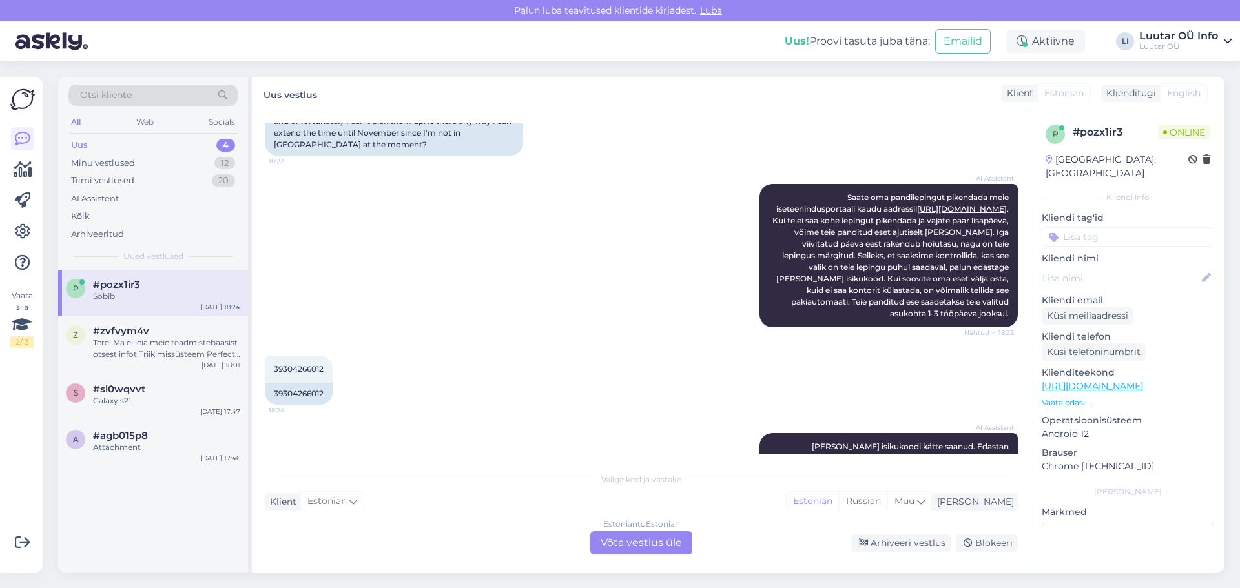
scroll to position [203, 0]
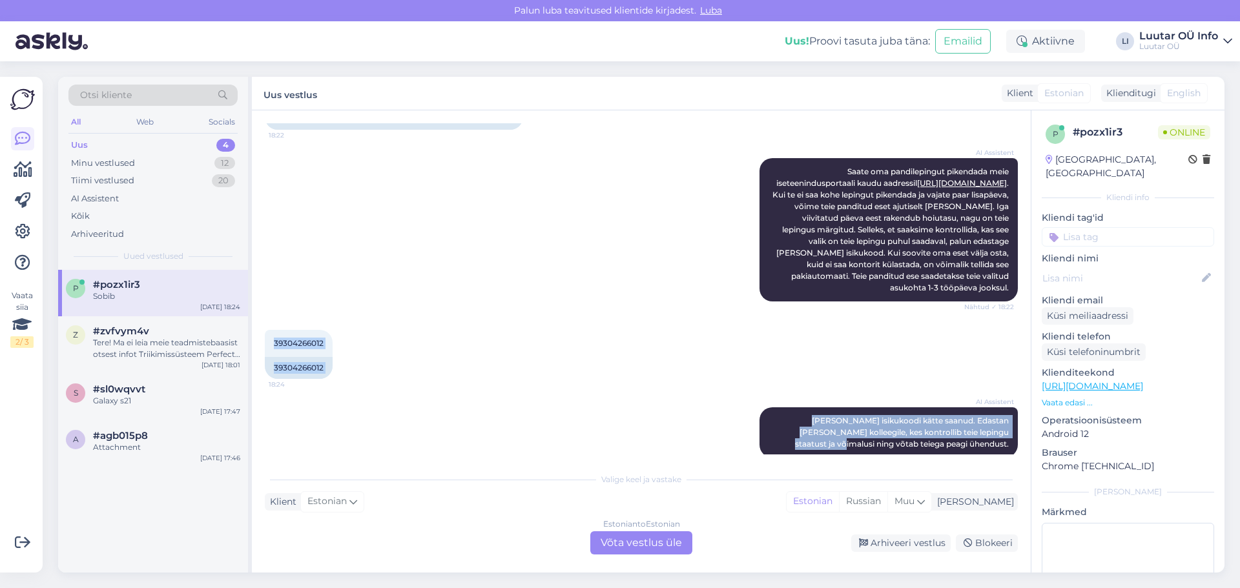
drag, startPoint x: 271, startPoint y: 442, endPoint x: 314, endPoint y: 448, distance: 43.0
click at [313, 448] on div "Vestlus algas [DATE] Tere 18:20 Hello AI Assistent [PERSON_NAME], kuidas saan t…" at bounding box center [647, 288] width 764 height 331
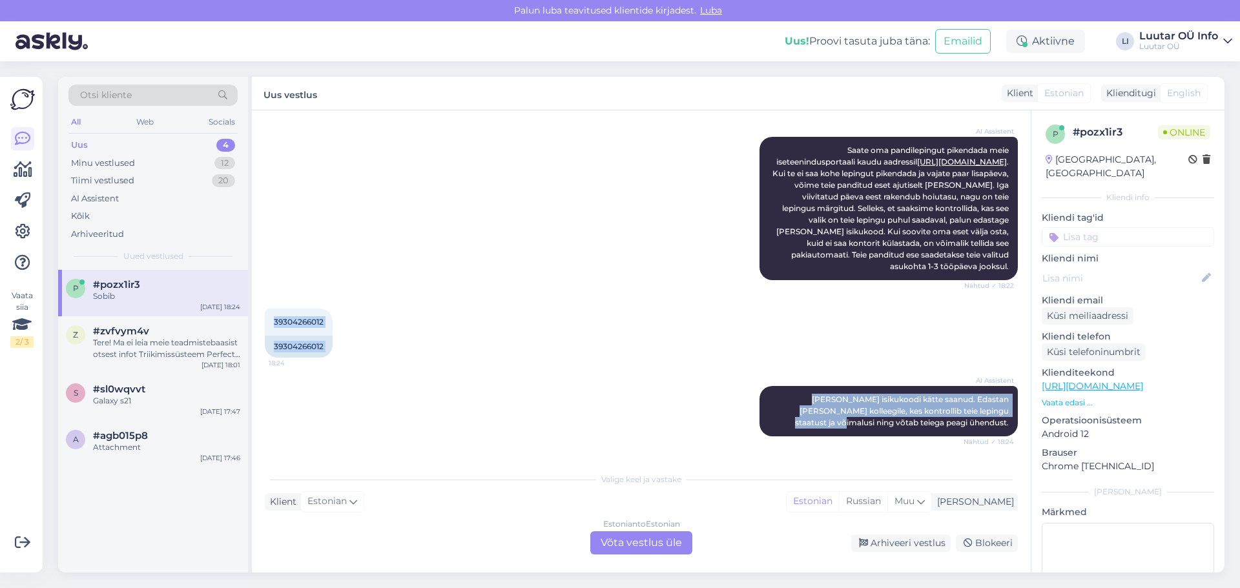
click at [516, 375] on div "AI Assistent [PERSON_NAME] isikukoodi kätte saanud. Edastan [PERSON_NAME] kolle…" at bounding box center [641, 411] width 753 height 79
drag, startPoint x: 274, startPoint y: 320, endPoint x: 331, endPoint y: 329, distance: 58.1
click at [331, 329] on div "39304266012 18:24" at bounding box center [299, 322] width 68 height 27
copy span "39304266012"
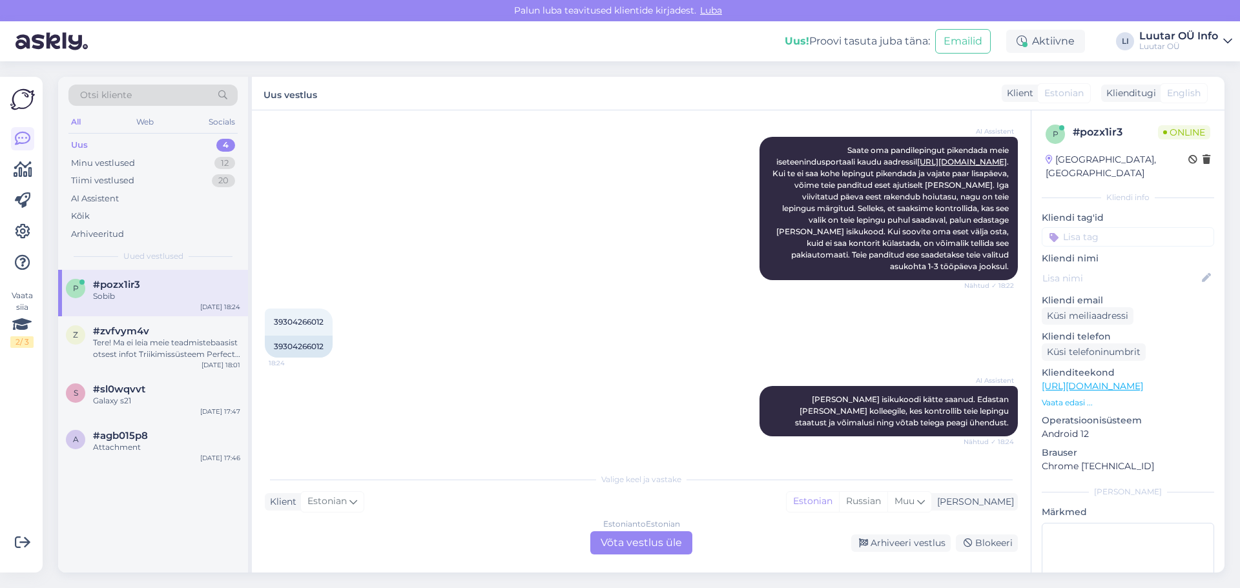
click at [643, 543] on div "Estonian to Estonian Võta vestlus üle" at bounding box center [641, 542] width 102 height 23
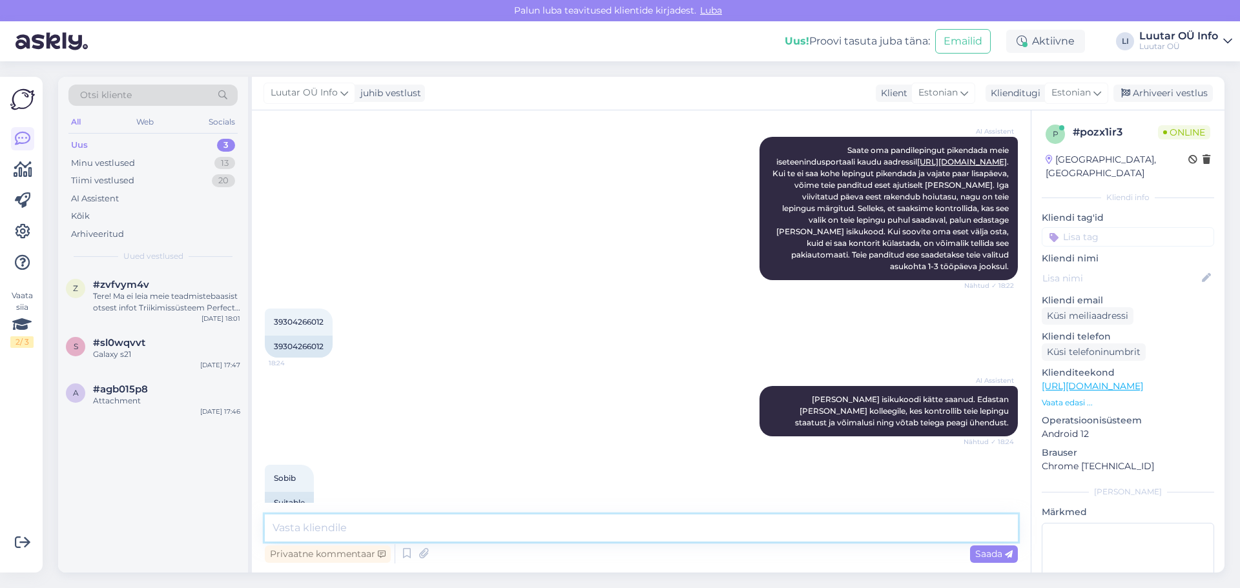
click at [332, 522] on textarea at bounding box center [641, 528] width 753 height 27
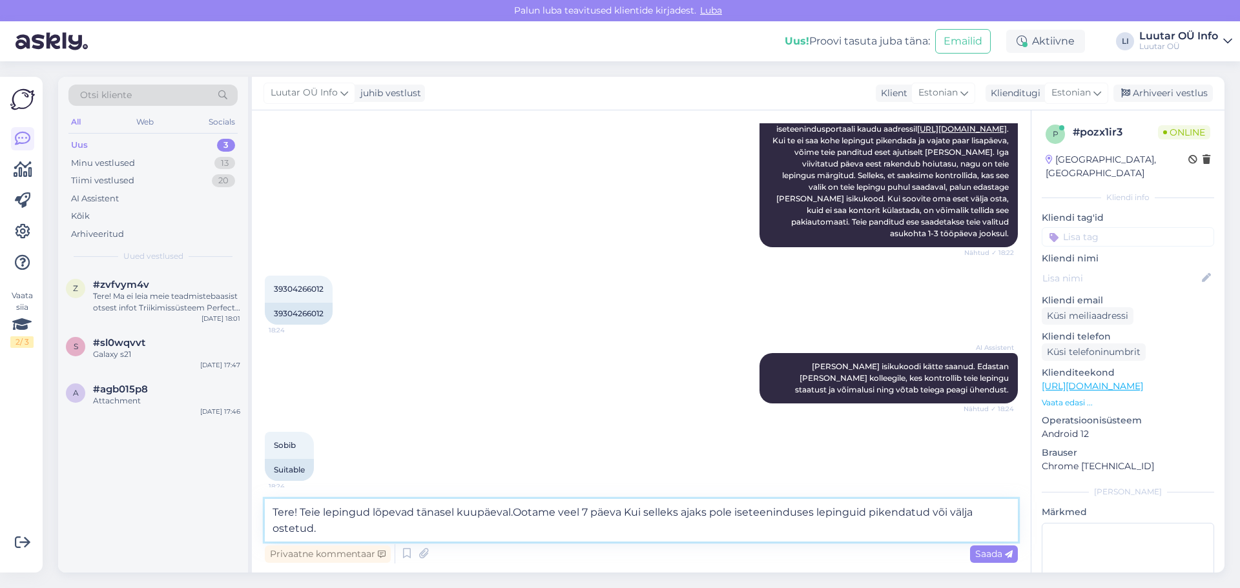
scroll to position [364, 0]
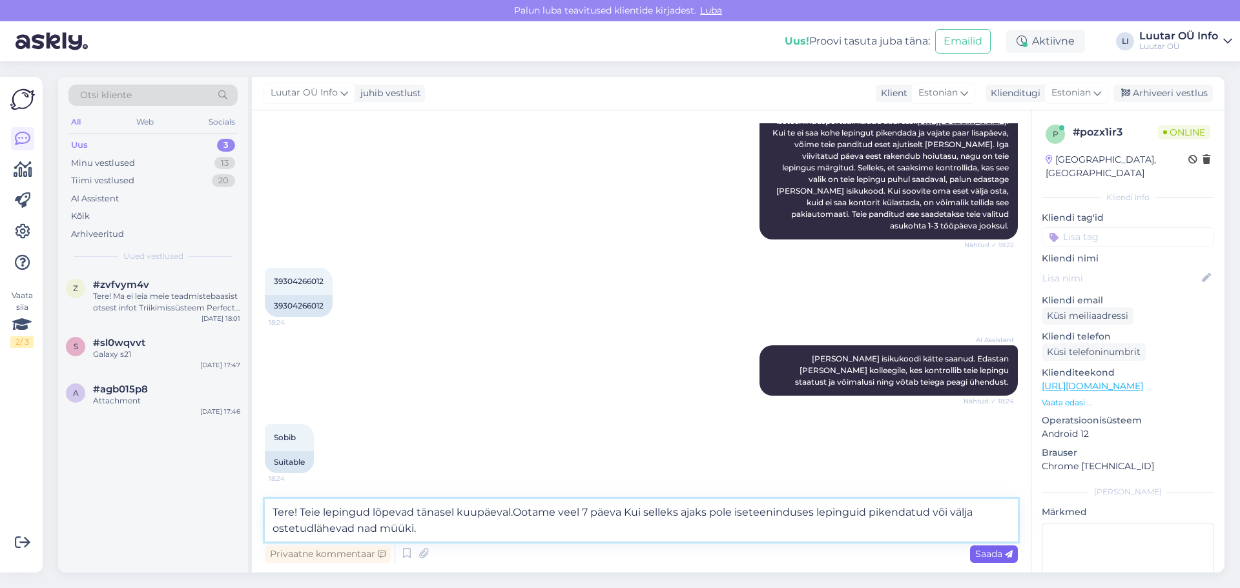
type textarea "Tere! Teie lepingud lõpevad tänasel kuupäeval.Ootame veel 7 päeva Kui selleks a…"
click at [992, 552] on span "Saada" at bounding box center [993, 554] width 37 height 12
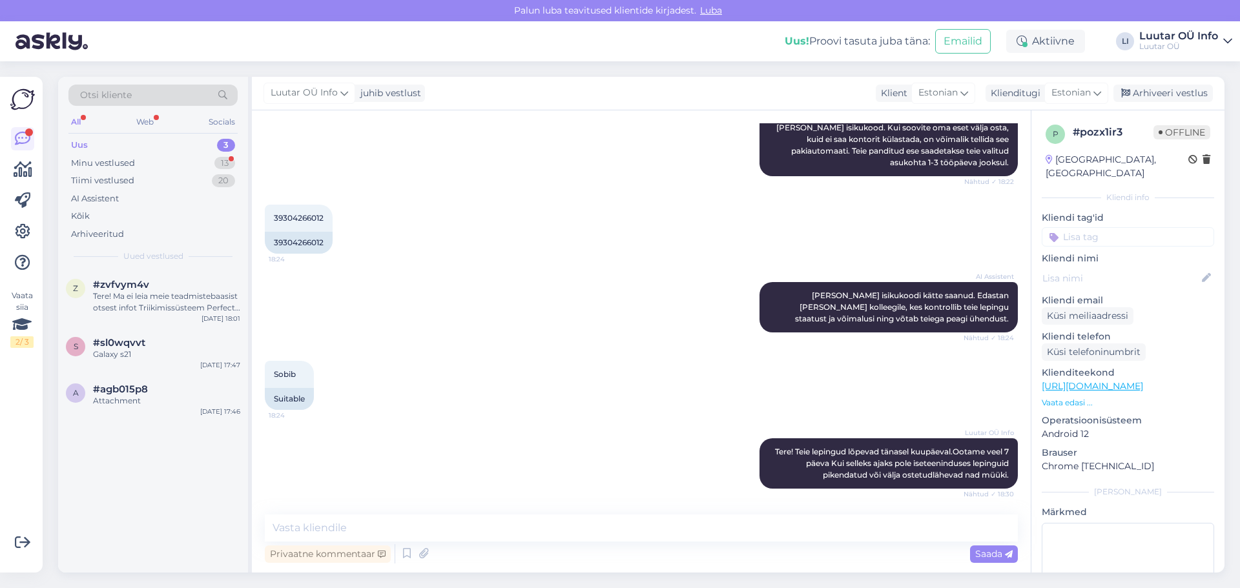
scroll to position [629, 0]
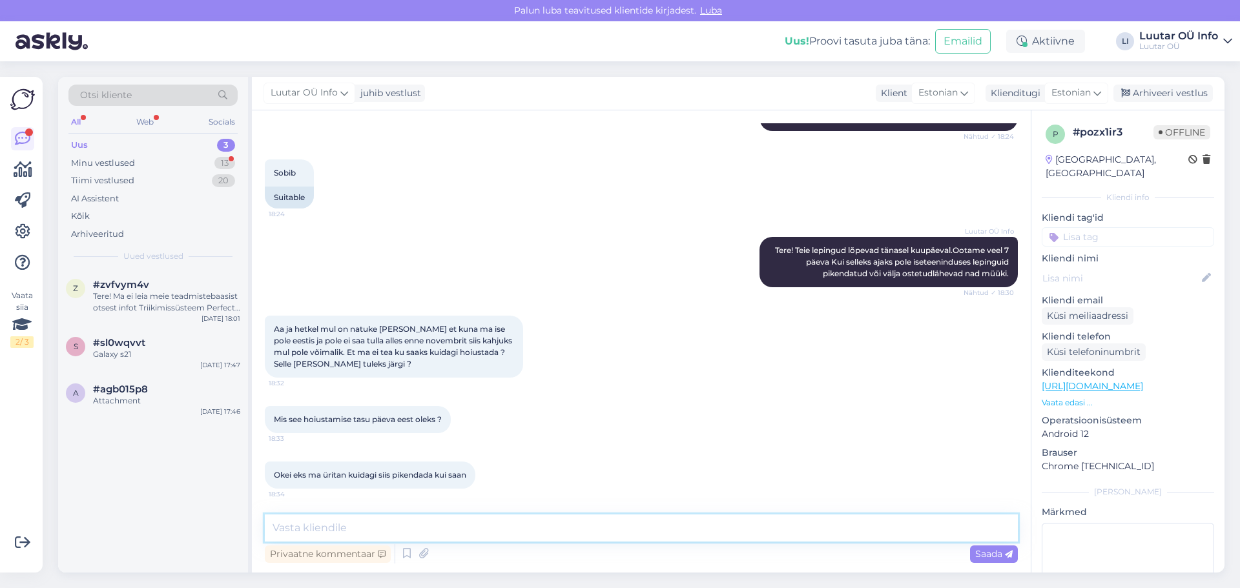
click at [292, 529] on textarea at bounding box center [641, 528] width 753 height 27
type textarea "Lepingus on täpselt näha ja iseteeninduses ka"
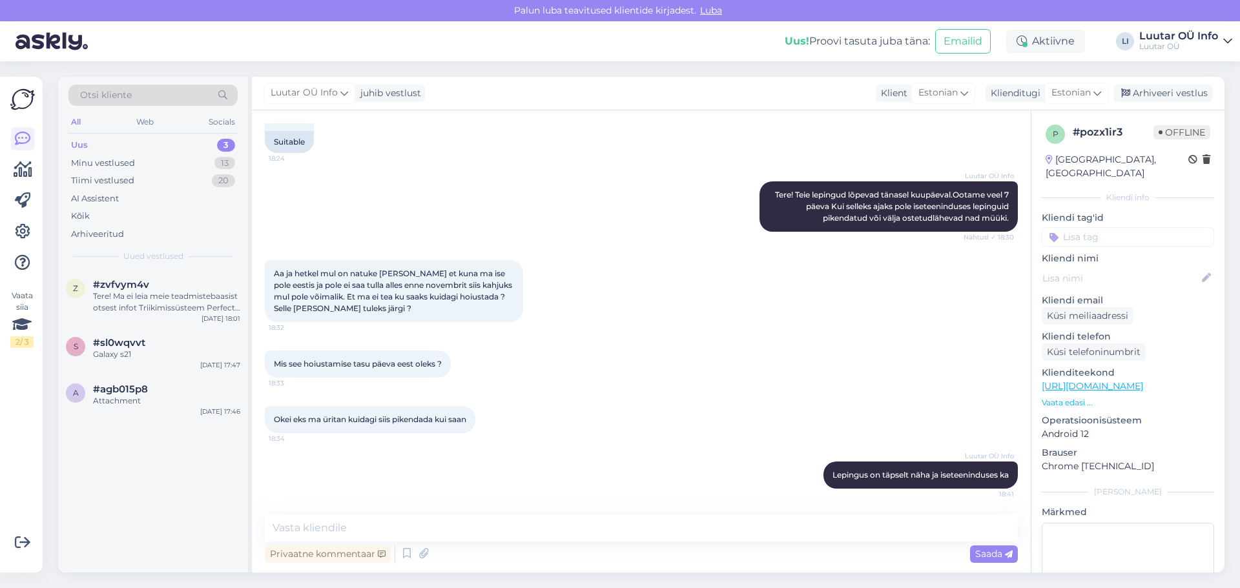
click at [227, 144] on div "3" at bounding box center [226, 145] width 18 height 13
